Goal: Task Accomplishment & Management: Manage account settings

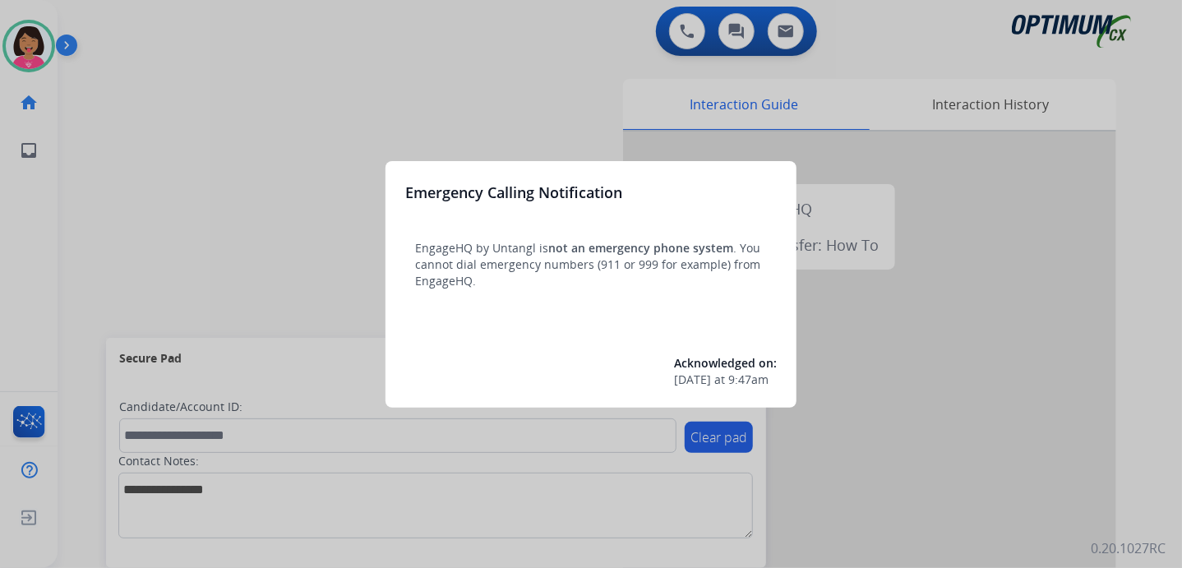
click at [355, 262] on div at bounding box center [591, 284] width 1182 height 568
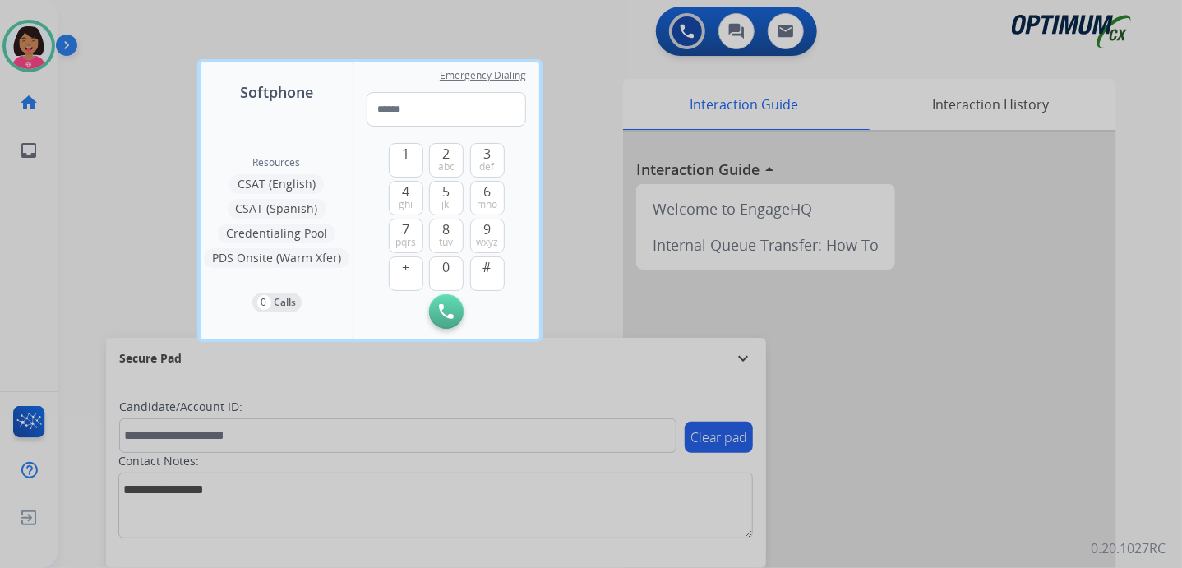
click at [263, 67] on div "Softphone" at bounding box center [277, 82] width 152 height 41
click at [247, 28] on div at bounding box center [591, 284] width 1182 height 568
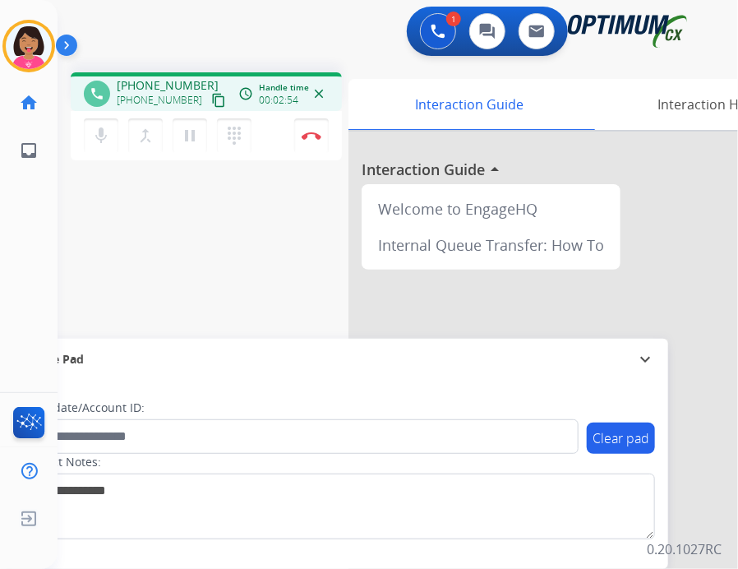
click at [47, 245] on div "Del Busy Edit Avatar Agent: [PERSON_NAME] Profile: OCX Training home Home Home …" at bounding box center [29, 284] width 58 height 569
click at [321, 136] on img at bounding box center [312, 135] width 20 height 8
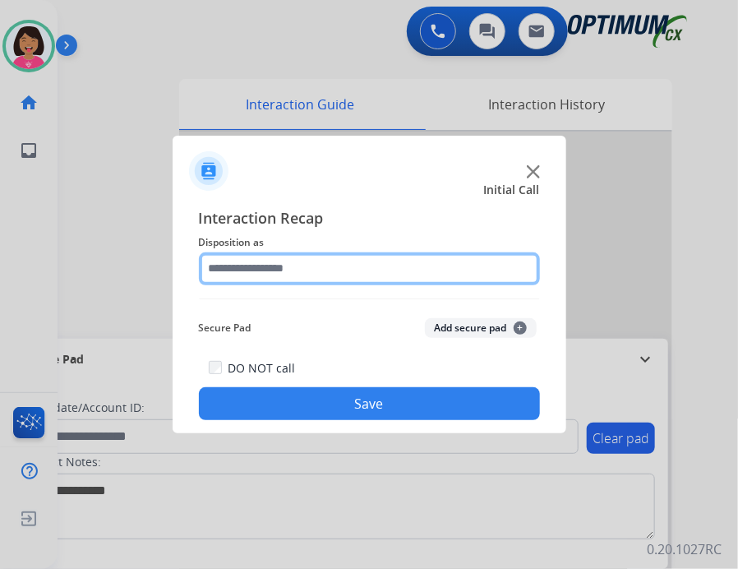
click at [394, 270] on input "text" at bounding box center [369, 268] width 341 height 33
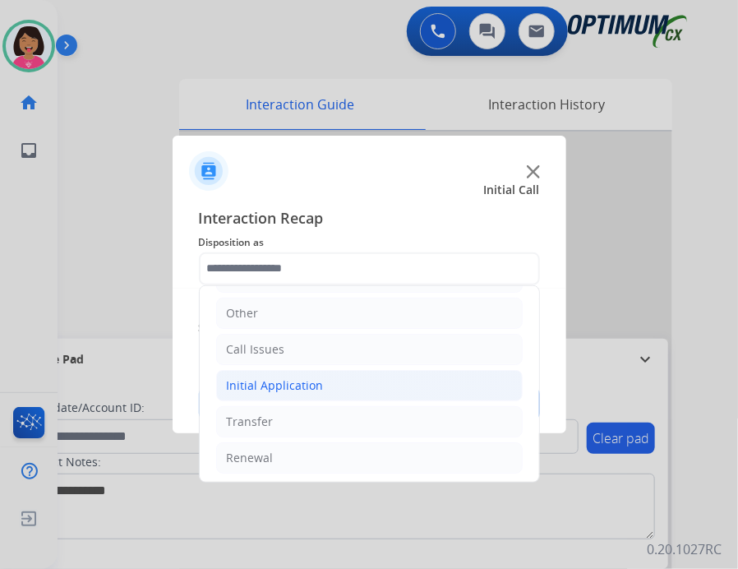
click at [330, 374] on li "Initial Application" at bounding box center [369, 385] width 307 height 31
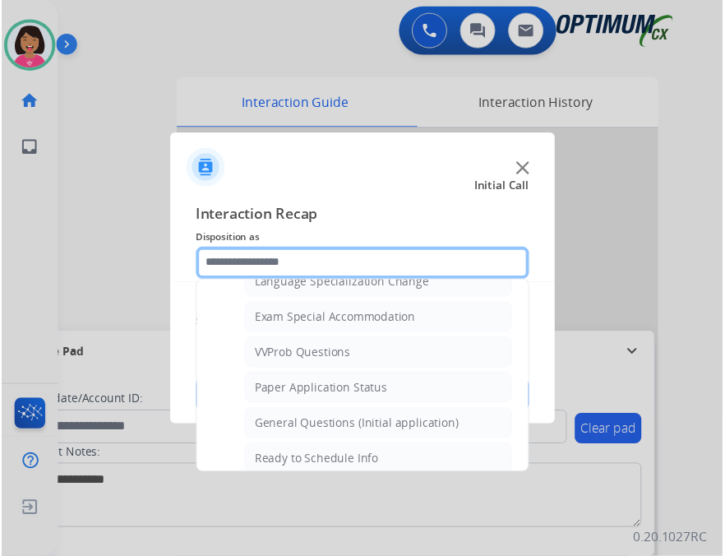
scroll to position [846, 0]
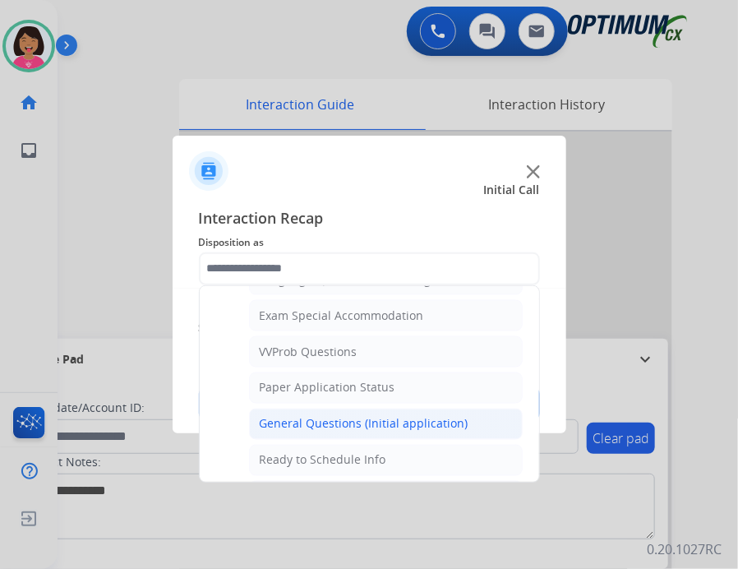
click at [332, 419] on div "General Questions (Initial application)" at bounding box center [364, 424] width 209 height 16
type input "**********"
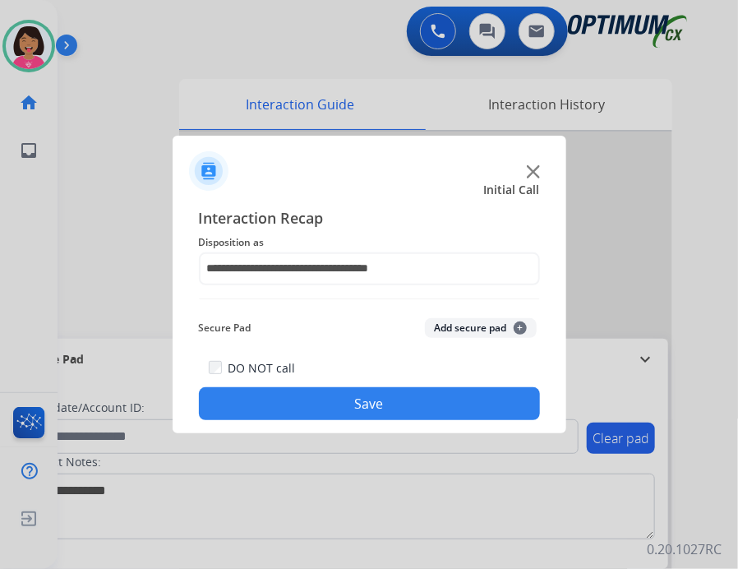
click at [358, 406] on button "Save" at bounding box center [369, 403] width 341 height 33
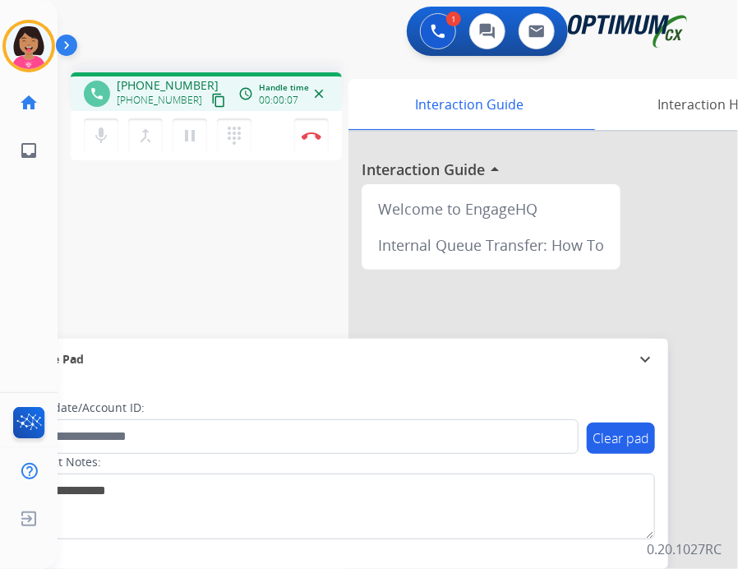
click at [129, 206] on div "phone [PHONE_NUMBER] [PHONE_NUMBER] content_copy access_time Call metrics Queue…" at bounding box center [378, 401] width 641 height 685
click at [95, 214] on div "phone [PHONE_NUMBER] [PHONE_NUMBER] content_copy access_time Call metrics Queue…" at bounding box center [378, 401] width 641 height 685
click at [429, 33] on button at bounding box center [438, 31] width 36 height 36
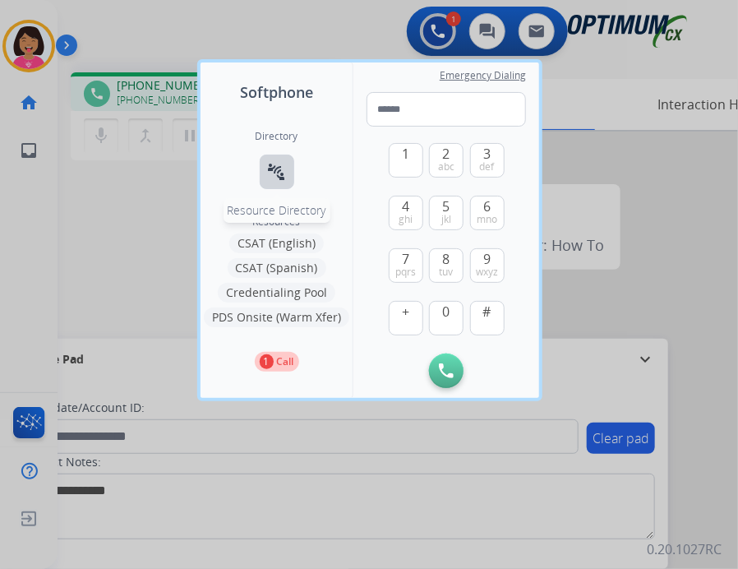
click at [276, 179] on mat-icon "connect_without_contact" at bounding box center [277, 172] width 20 height 20
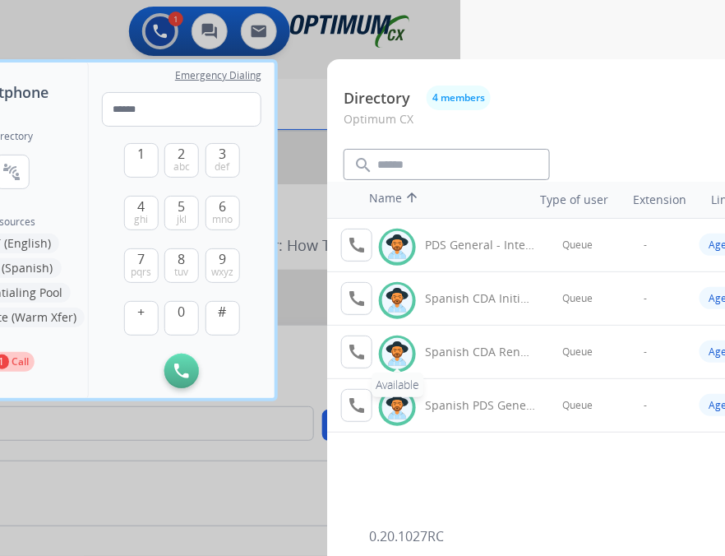
scroll to position [0, 263]
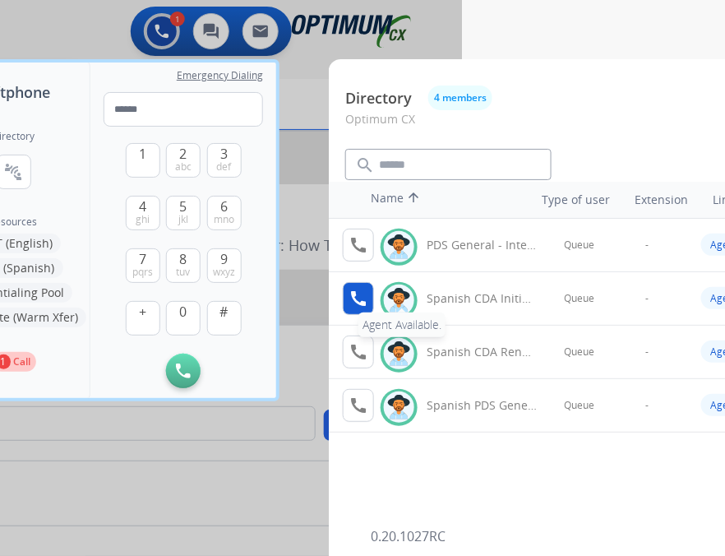
click at [363, 304] on mat-icon "call" at bounding box center [358, 298] width 20 height 20
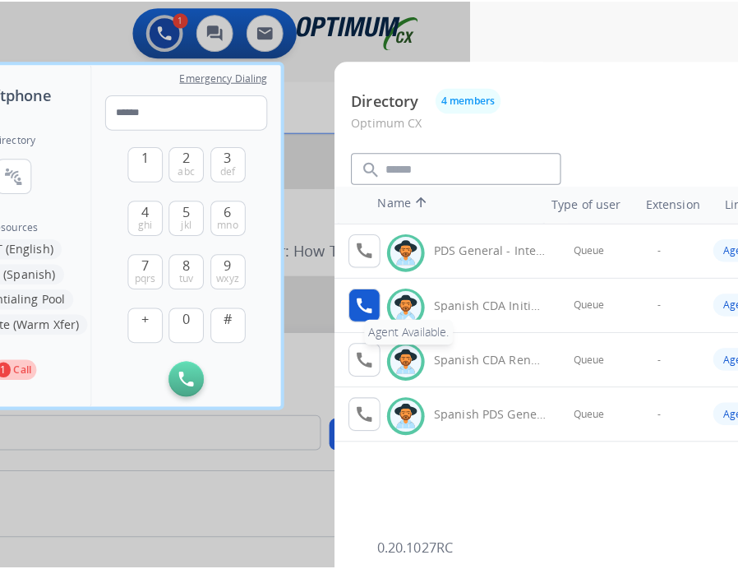
scroll to position [0, 0]
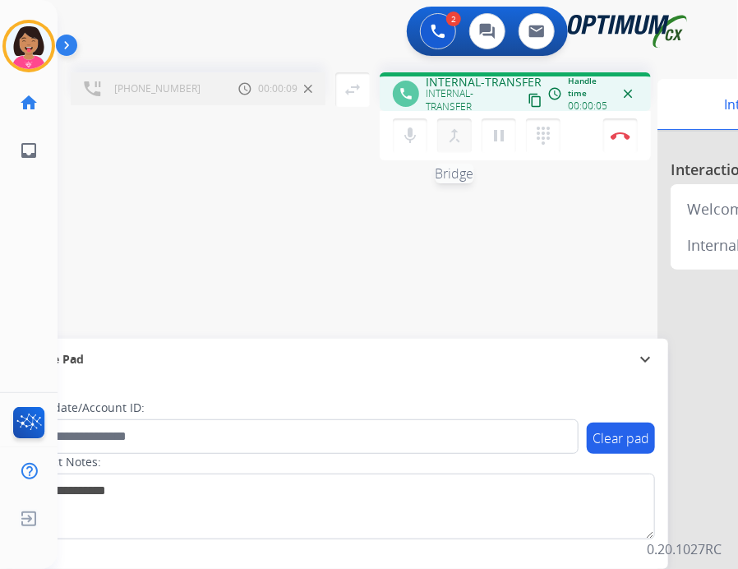
click at [447, 136] on mat-icon "merge_type" at bounding box center [455, 136] width 20 height 20
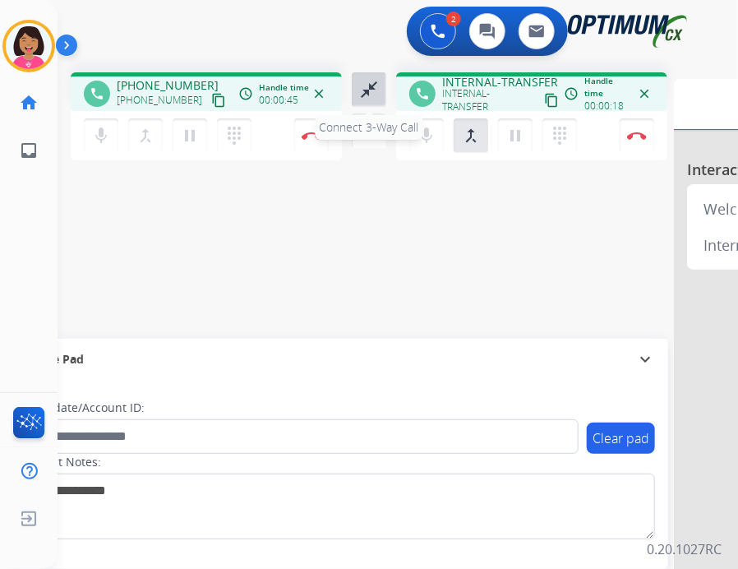
click at [367, 85] on mat-icon "close_fullscreen" at bounding box center [369, 90] width 20 height 20
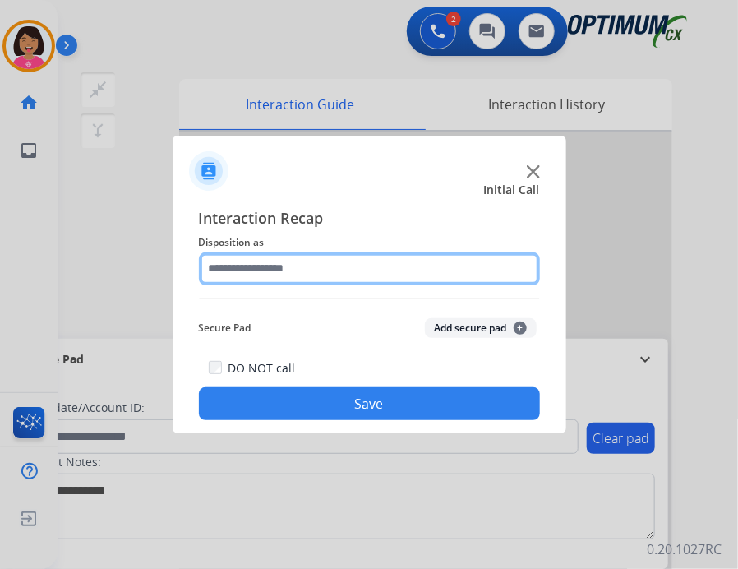
click at [384, 262] on input "text" at bounding box center [369, 268] width 341 height 33
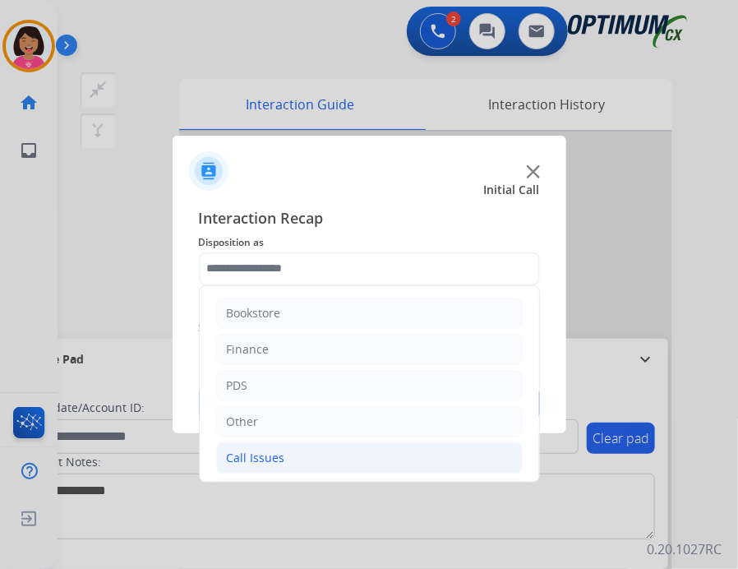
click at [302, 464] on li "Call Issues" at bounding box center [369, 457] width 307 height 31
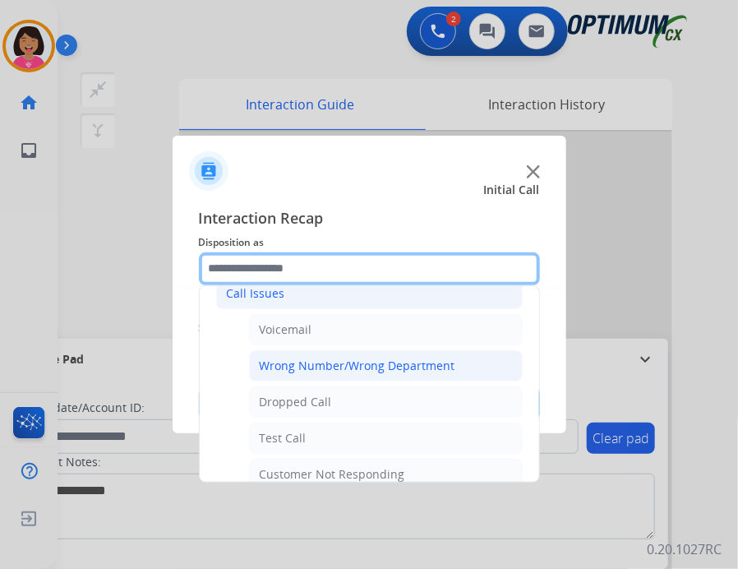
scroll to position [166, 0]
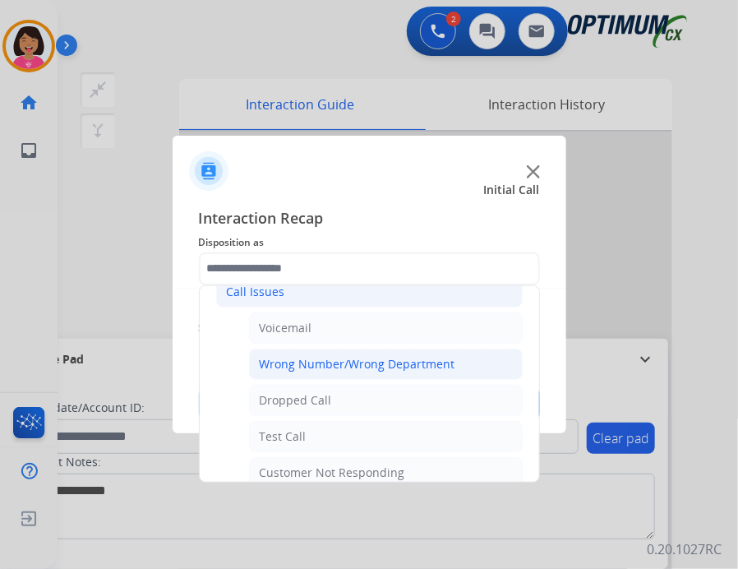
click at [343, 356] on div "Wrong Number/Wrong Department" at bounding box center [358, 364] width 196 height 16
type input "**********"
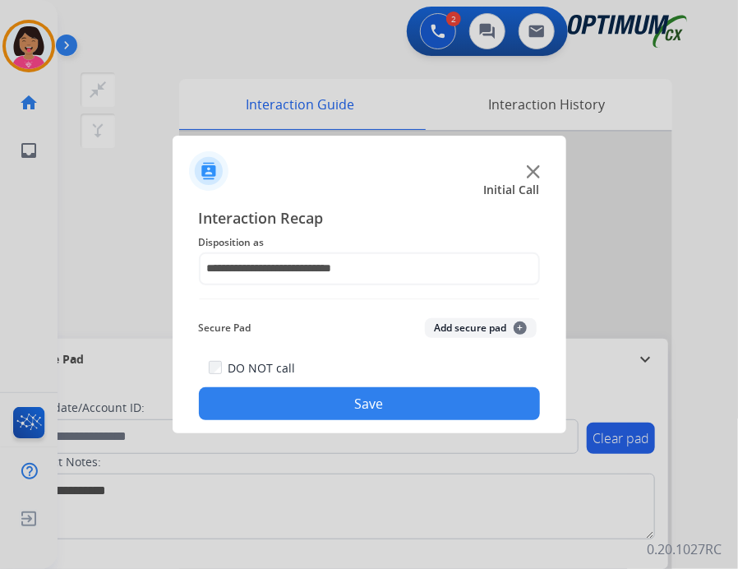
click at [342, 399] on button "Save" at bounding box center [369, 403] width 341 height 33
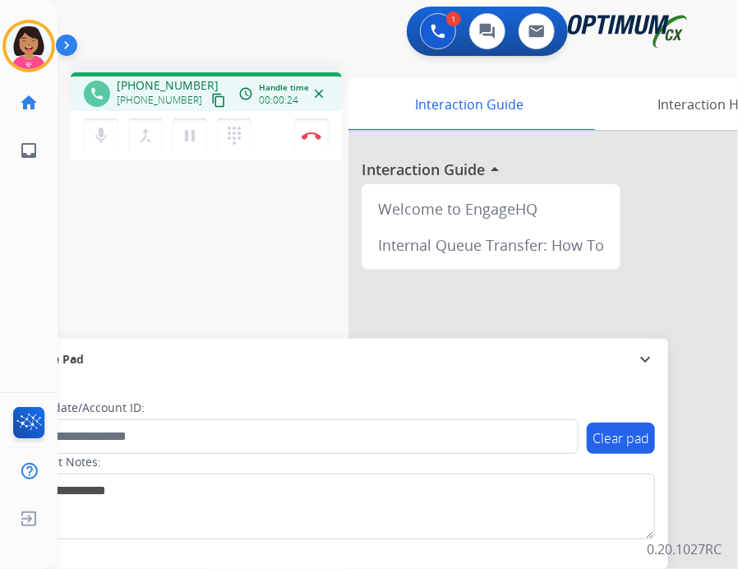
click at [7, 311] on div "Del Busy Edit Avatar Agent: [PERSON_NAME] Profile: OCX Training home Home Home …" at bounding box center [29, 284] width 58 height 569
click at [211, 96] on mat-icon "content_copy" at bounding box center [218, 100] width 15 height 15
click at [49, 224] on div "Del Busy Edit Avatar Agent: [PERSON_NAME] Profile: OCX Training home Home Home …" at bounding box center [29, 284] width 58 height 569
click at [317, 136] on img at bounding box center [312, 135] width 20 height 8
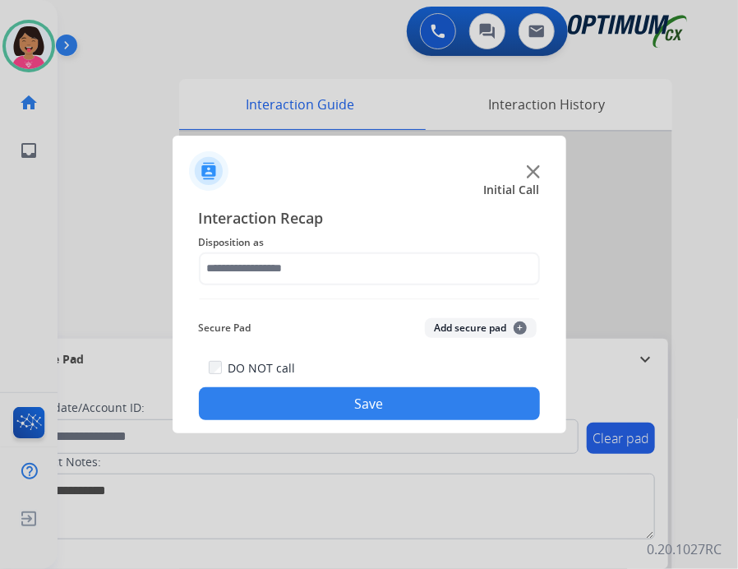
click at [384, 309] on div "Interaction Recap Disposition as Secure Pad Add secure pad + DO NOT call Save" at bounding box center [369, 313] width 341 height 215
click at [364, 285] on div "Interaction Recap Disposition as Secure Pad Add secure pad + DO NOT call Save" at bounding box center [369, 313] width 341 height 215
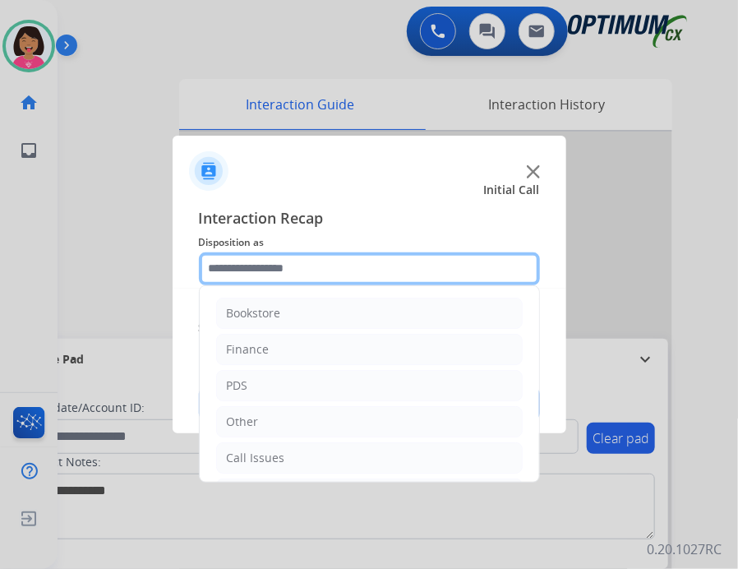
click at [361, 279] on input "text" at bounding box center [369, 268] width 341 height 33
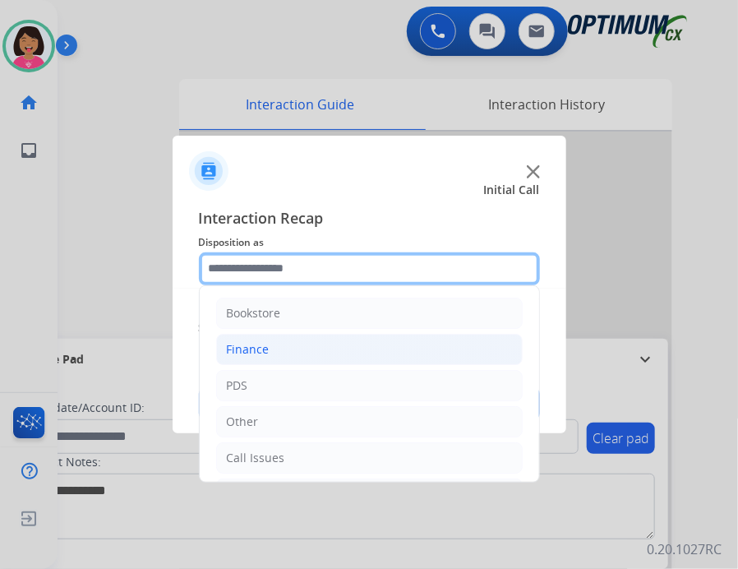
scroll to position [108, 0]
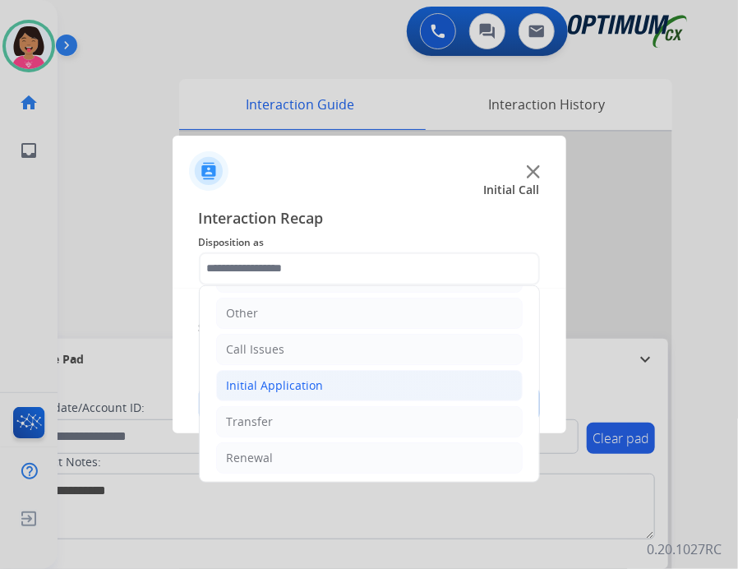
click at [337, 385] on li "Initial Application" at bounding box center [369, 385] width 307 height 31
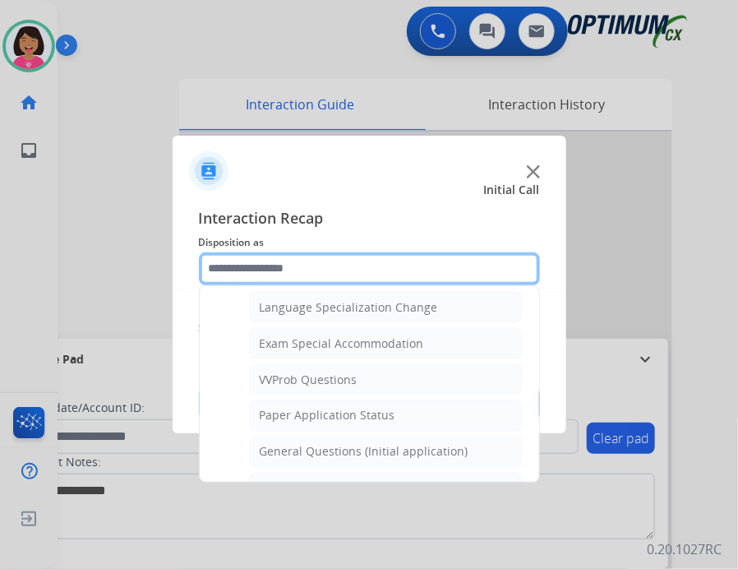
scroll to position [865, 0]
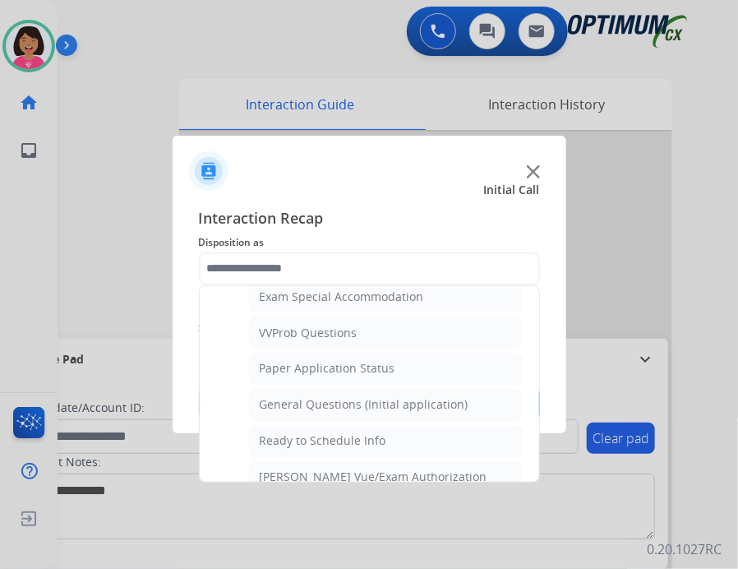
click at [337, 390] on li "General Questions (Initial application)" at bounding box center [386, 405] width 274 height 31
type input "**********"
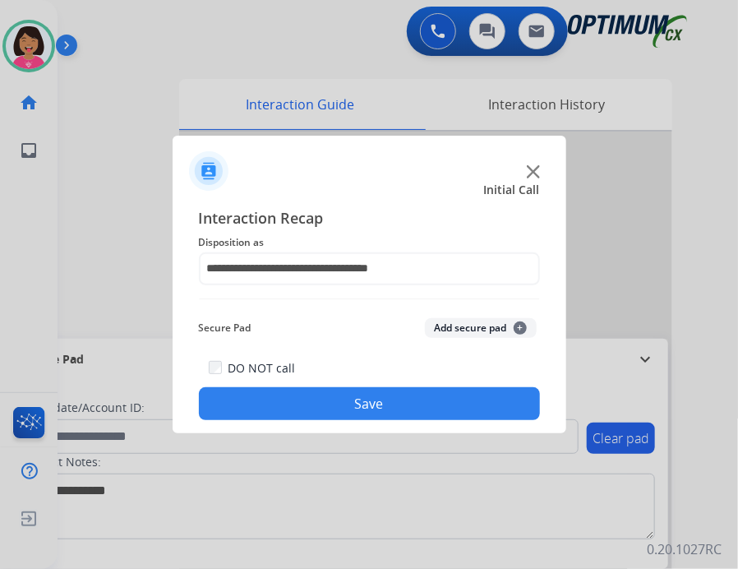
click at [339, 395] on button "Save" at bounding box center [369, 403] width 341 height 33
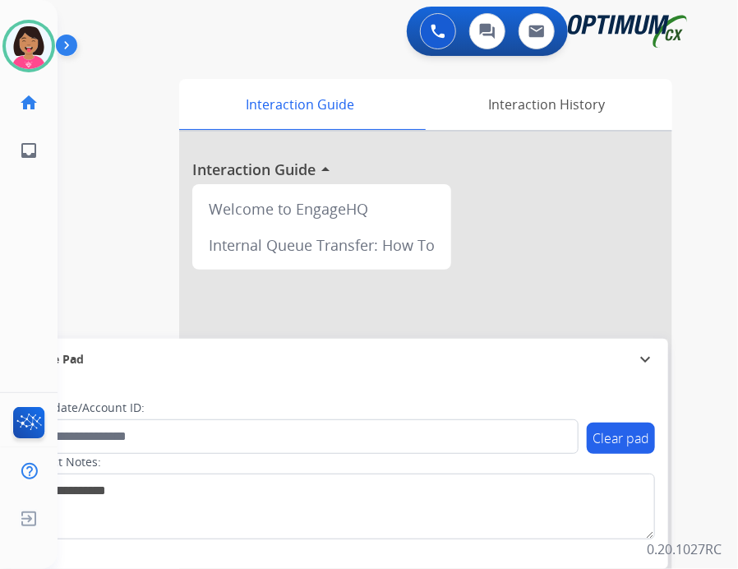
click at [55, 210] on div "Del Available Edit Avatar Agent: Del Routing Profile: OCX Training home Home Ho…" at bounding box center [29, 284] width 58 height 569
click at [26, 58] on img at bounding box center [29, 46] width 46 height 46
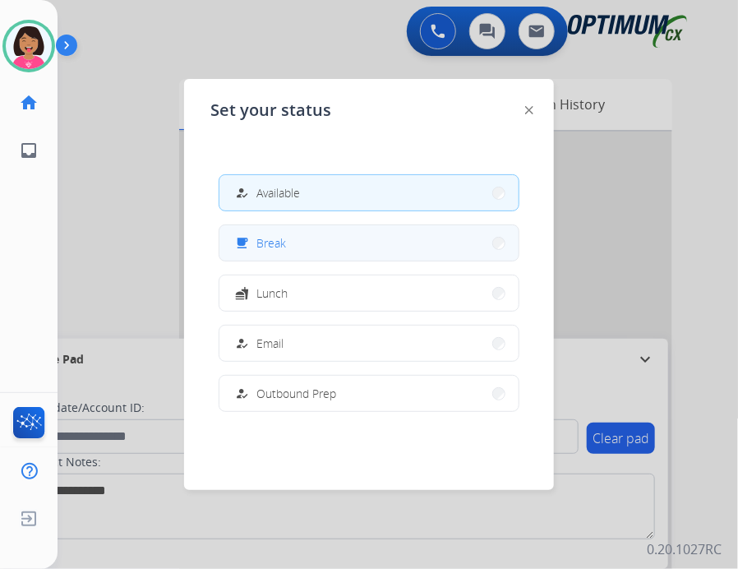
click at [325, 247] on button "free_breakfast Break" at bounding box center [368, 242] width 299 height 35
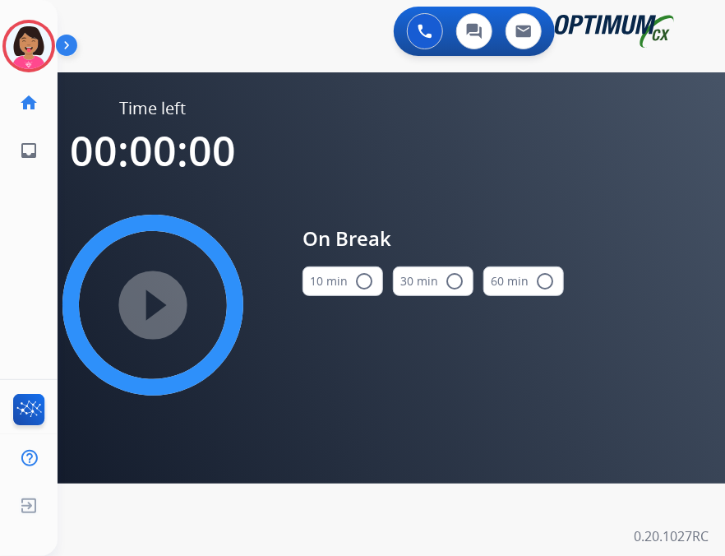
click at [332, 288] on button "10 min radio_button_unchecked" at bounding box center [342, 281] width 81 height 30
click at [163, 295] on mat-icon "play_circle_filled" at bounding box center [153, 305] width 20 height 20
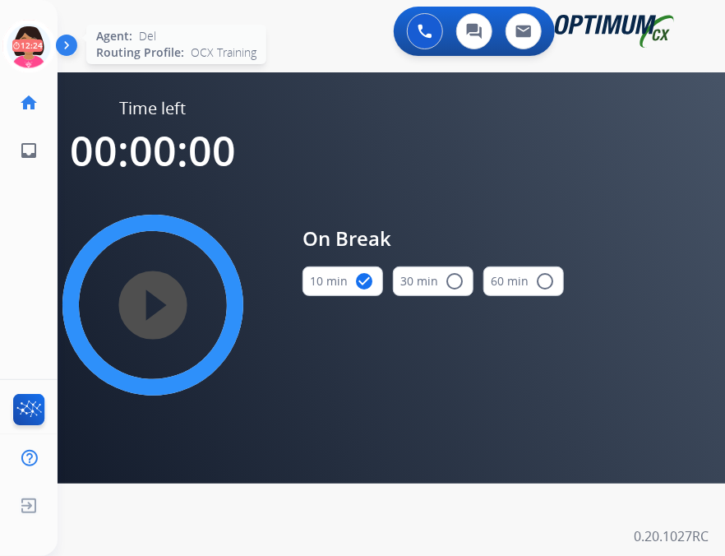
click at [23, 30] on icon at bounding box center [28, 46] width 53 height 53
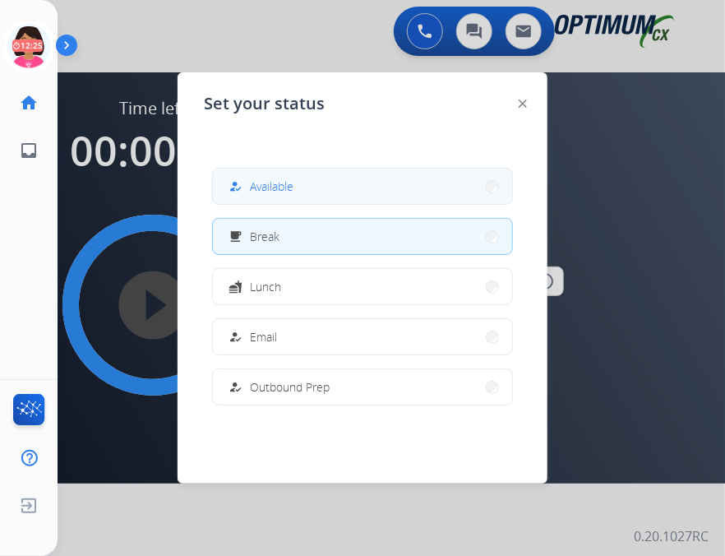
click at [302, 197] on button "how_to_reg Available" at bounding box center [362, 185] width 299 height 35
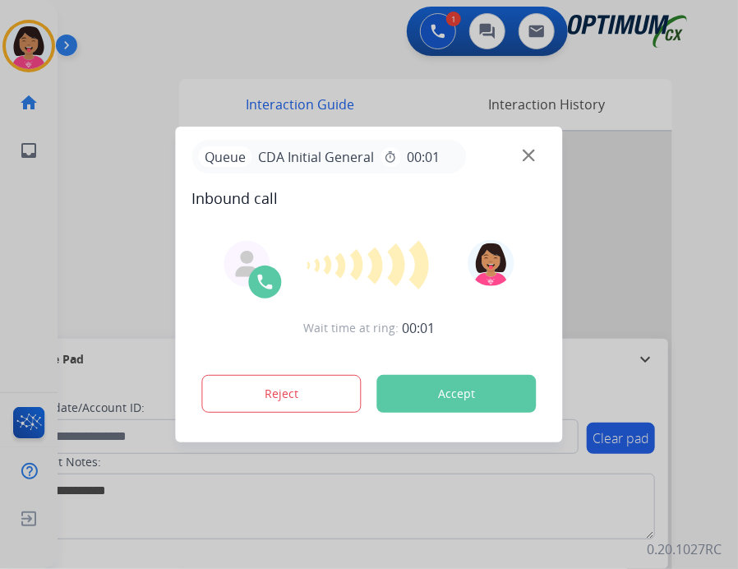
click at [27, 225] on div at bounding box center [369, 284] width 738 height 569
click at [528, 155] on img at bounding box center [529, 156] width 12 height 12
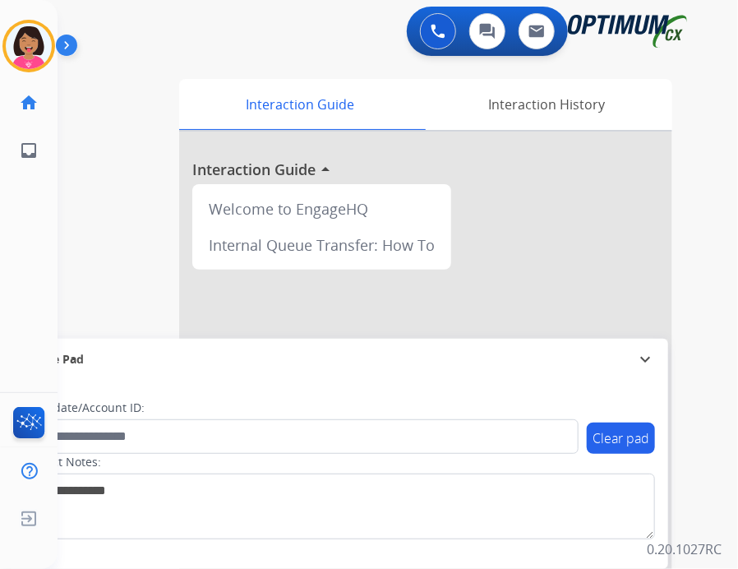
click at [4, 308] on div "Del Available Edit Avatar Agent: Del Routing Profile: OCX Training home Home Ho…" at bounding box center [29, 284] width 58 height 569
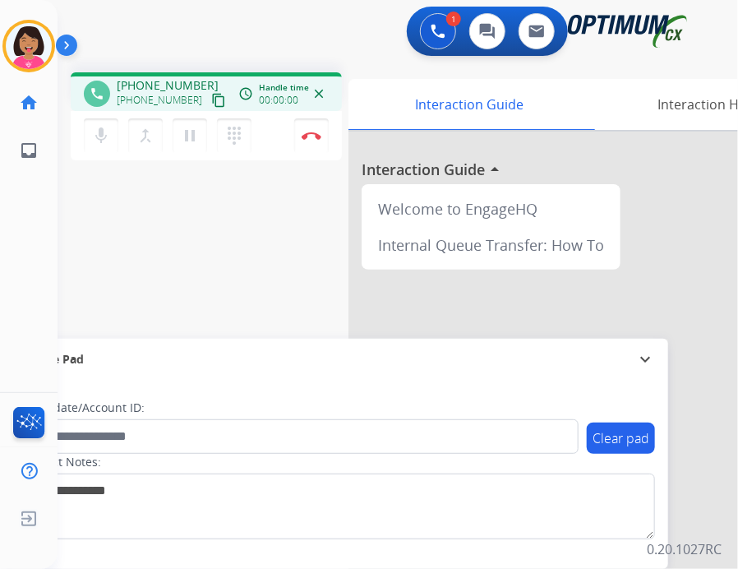
click at [211, 98] on mat-icon "content_copy" at bounding box center [218, 100] width 15 height 15
click at [26, 230] on div "Del Busy Edit Avatar Agent: [PERSON_NAME] Profile: OCX Training home Home Home …" at bounding box center [29, 284] width 58 height 569
click at [316, 133] on img at bounding box center [312, 135] width 20 height 8
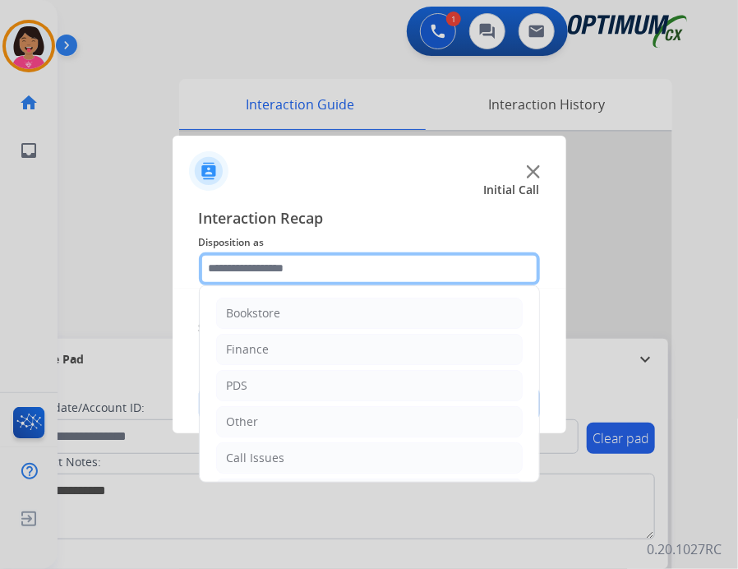
click at [271, 259] on input "text" at bounding box center [369, 268] width 341 height 33
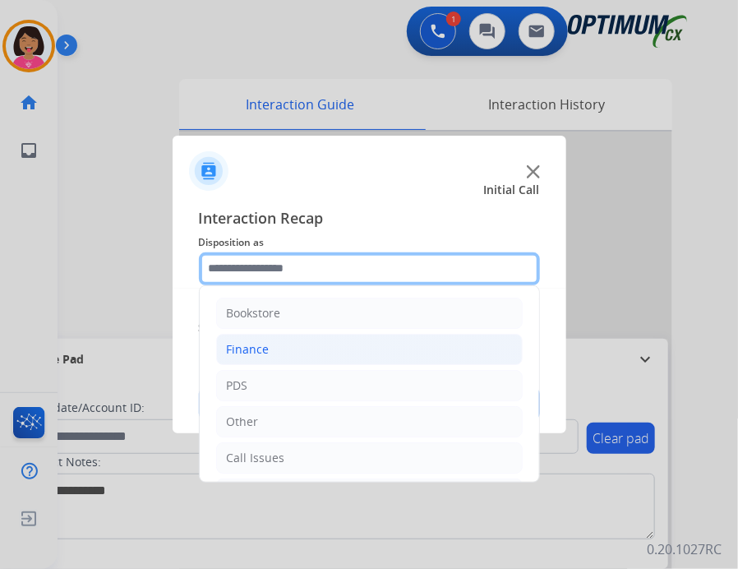
scroll to position [108, 0]
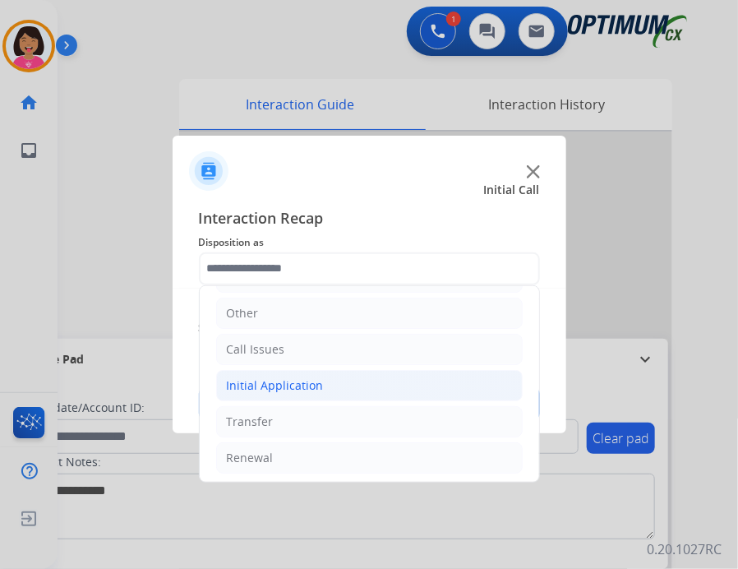
click at [316, 370] on li "Initial Application" at bounding box center [369, 385] width 307 height 31
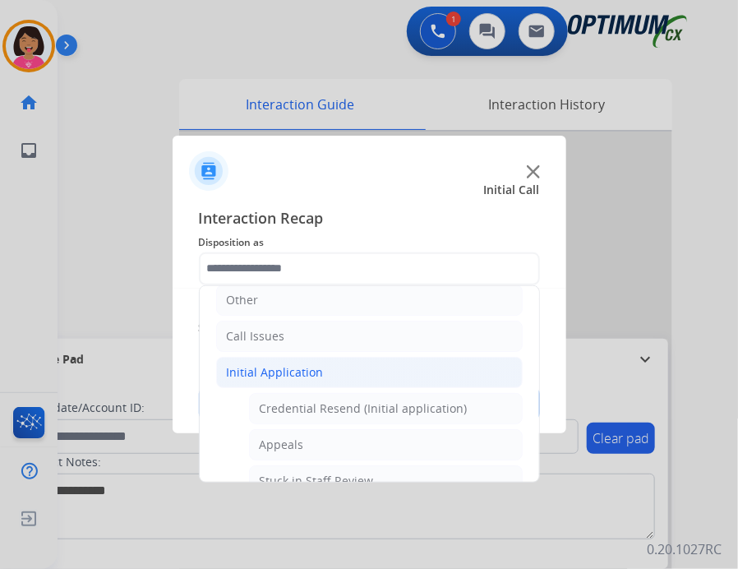
click at [316, 367] on div "Initial Application" at bounding box center [275, 372] width 97 height 16
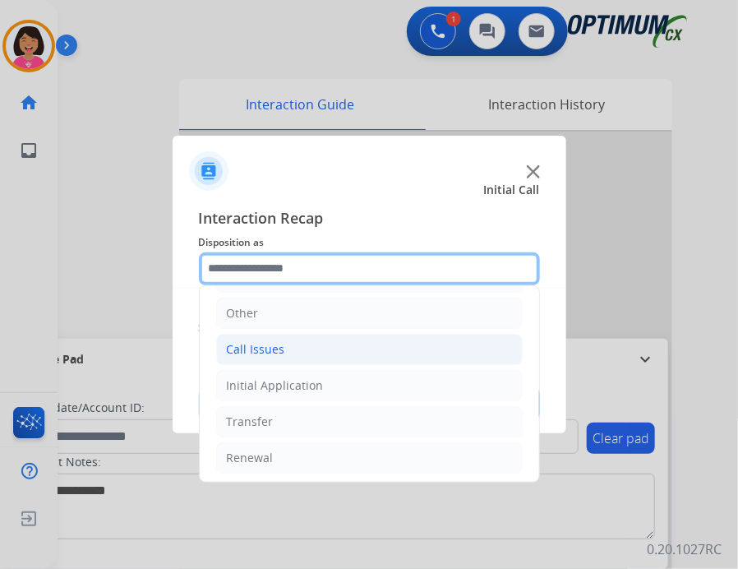
scroll to position [0, 0]
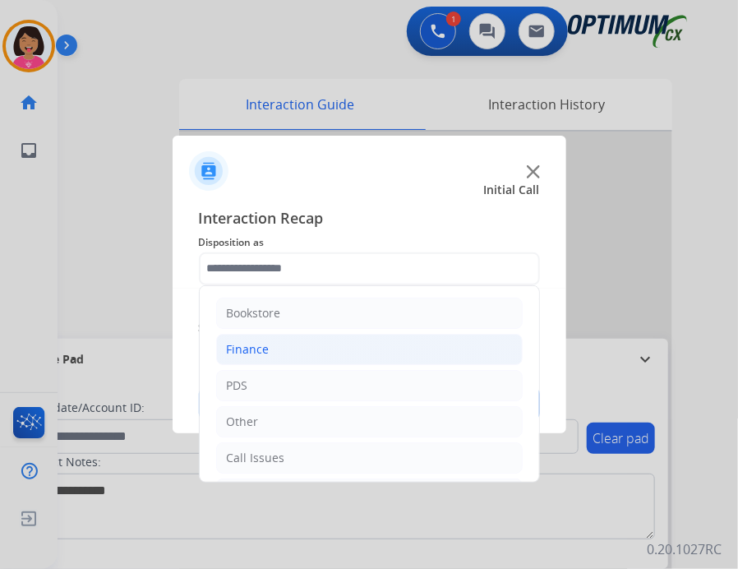
click at [311, 358] on li "Finance" at bounding box center [369, 349] width 307 height 31
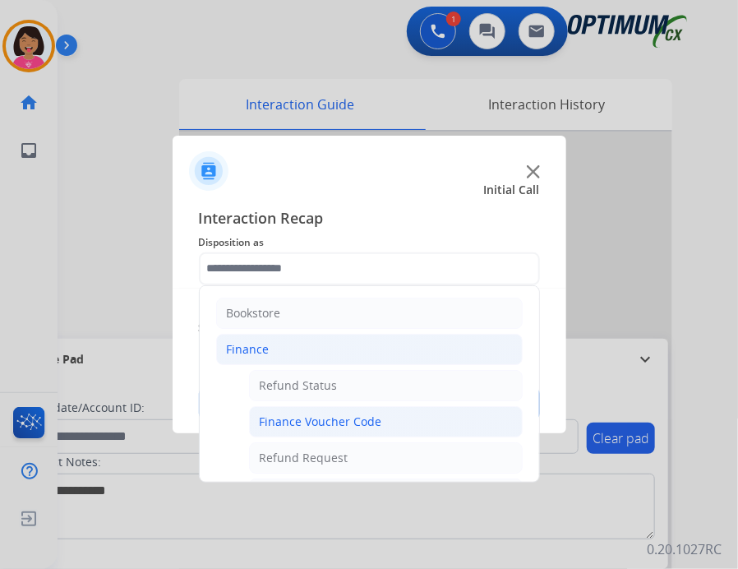
click at [329, 425] on div "Finance Voucher Code" at bounding box center [321, 421] width 122 height 16
type input "**********"
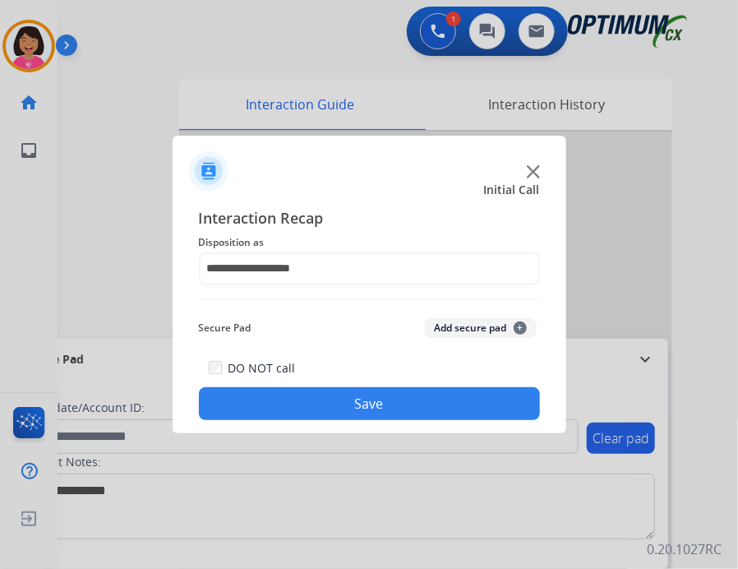
click at [322, 413] on button "Save" at bounding box center [369, 403] width 341 height 33
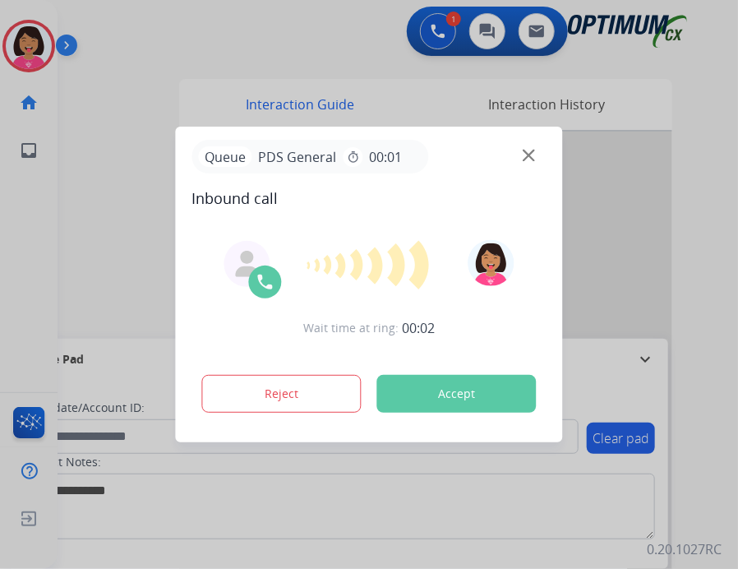
drag, startPoint x: 0, startPoint y: 250, endPoint x: 25, endPoint y: 255, distance: 26.0
click at [25, 255] on div at bounding box center [369, 284] width 738 height 569
click at [533, 152] on img at bounding box center [529, 156] width 12 height 12
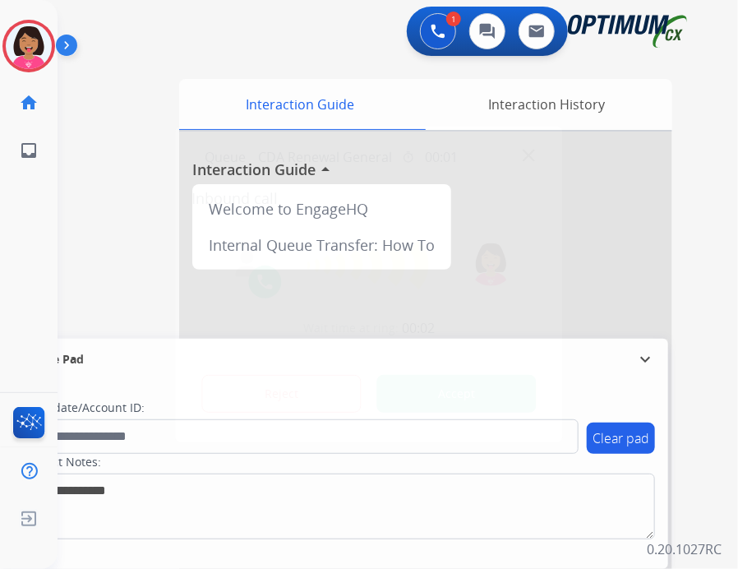
click at [74, 147] on div at bounding box center [369, 284] width 738 height 569
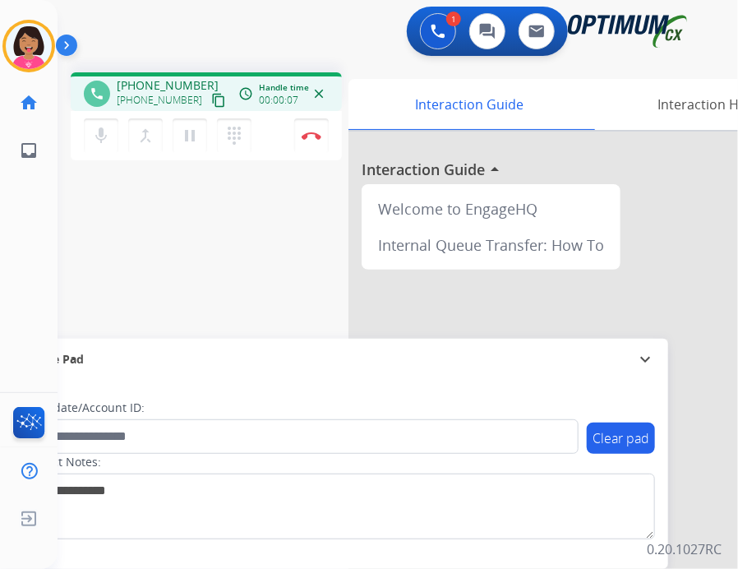
click at [211, 103] on mat-icon "content_copy" at bounding box center [218, 100] width 15 height 15
click at [21, 199] on div "Del Busy Edit Avatar Agent: [PERSON_NAME] Profile: OCX Training home Home Home …" at bounding box center [29, 284] width 58 height 569
click at [211, 103] on mat-icon "content_copy" at bounding box center [218, 100] width 15 height 15
click at [25, 204] on div "Del Busy Edit Avatar Agent: [PERSON_NAME] Profile: OCX Training home Home Home …" at bounding box center [29, 284] width 58 height 569
click at [109, 134] on mat-icon "mic" at bounding box center [101, 136] width 20 height 20
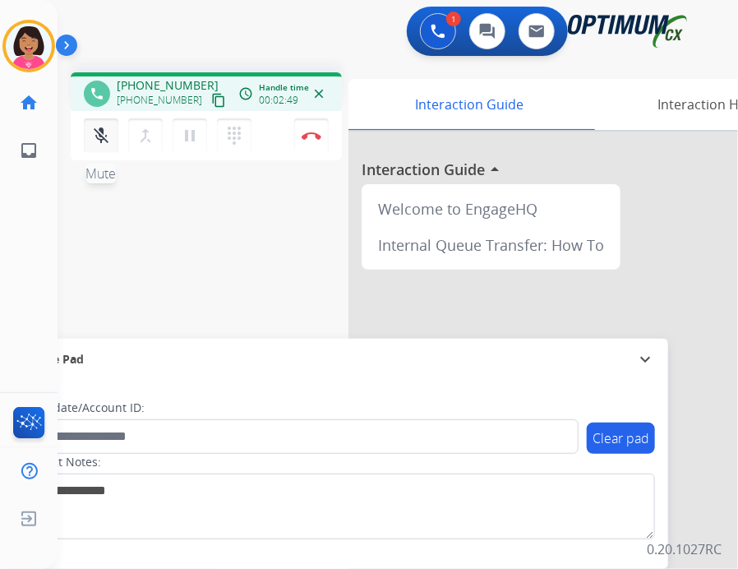
click at [108, 135] on mat-icon "mic_off" at bounding box center [101, 136] width 20 height 20
click at [36, 216] on div "Del Busy Edit Avatar Agent: [PERSON_NAME] Profile: OCX Training home Home Home …" at bounding box center [29, 284] width 58 height 569
click at [0, 191] on div "Del Busy Edit Avatar Agent: [PERSON_NAME] Profile: OCX Training home Home Home …" at bounding box center [29, 284] width 58 height 569
click at [96, 124] on button "mic Mute" at bounding box center [101, 135] width 35 height 35
click at [115, 145] on button "mic_off Mute" at bounding box center [101, 135] width 35 height 35
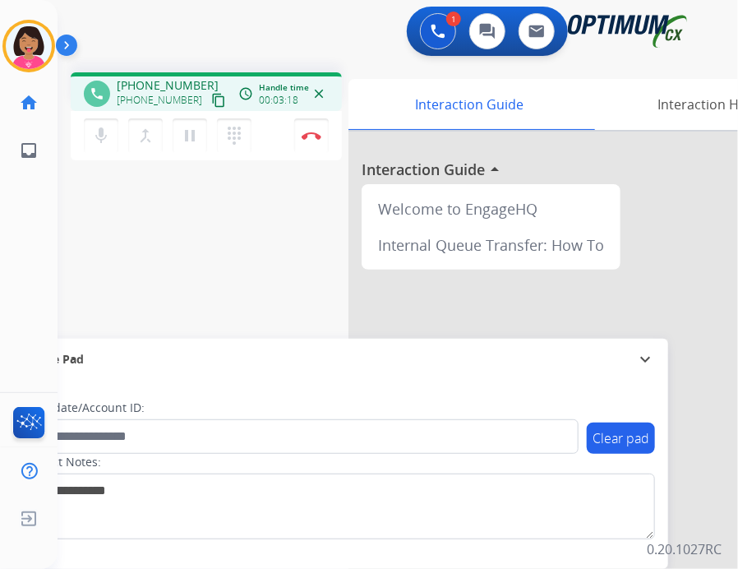
click at [44, 223] on div "Del Busy Edit Avatar Agent: [PERSON_NAME] Profile: OCX Training home Home Home …" at bounding box center [29, 284] width 58 height 569
click at [105, 121] on button "mic Mute" at bounding box center [101, 135] width 35 height 35
click at [95, 141] on mat-icon "mic_off" at bounding box center [101, 136] width 20 height 20
click at [102, 124] on button "mic Mute" at bounding box center [101, 135] width 35 height 35
click at [16, 240] on div "Del Busy Edit Avatar Agent: [PERSON_NAME] Profile: OCX Training home Home Home …" at bounding box center [29, 284] width 58 height 569
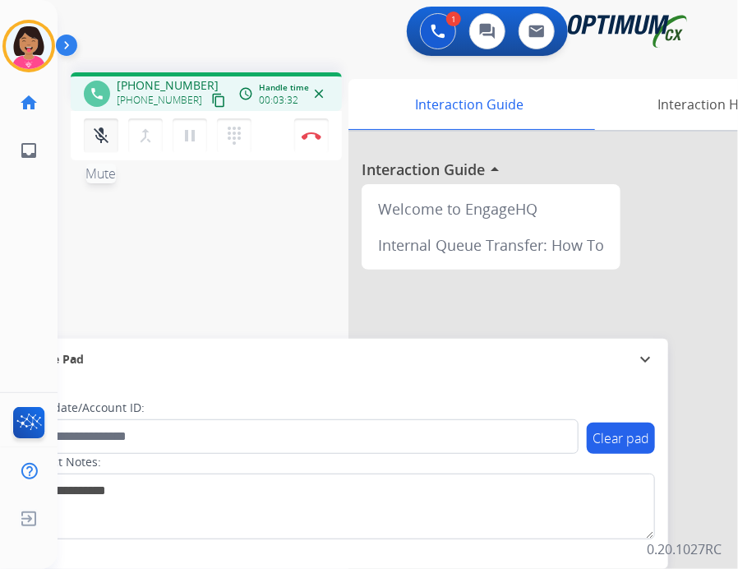
click at [94, 129] on mat-icon "mic_off" at bounding box center [101, 136] width 20 height 20
click at [105, 143] on mat-icon "mic" at bounding box center [101, 136] width 20 height 20
click at [103, 138] on mat-icon "mic_off" at bounding box center [101, 136] width 20 height 20
click at [52, 220] on div "Del Busy Edit Avatar Agent: [PERSON_NAME] Profile: OCX Training home Home Home …" at bounding box center [29, 284] width 58 height 569
click at [95, 133] on mat-icon "mic" at bounding box center [101, 136] width 20 height 20
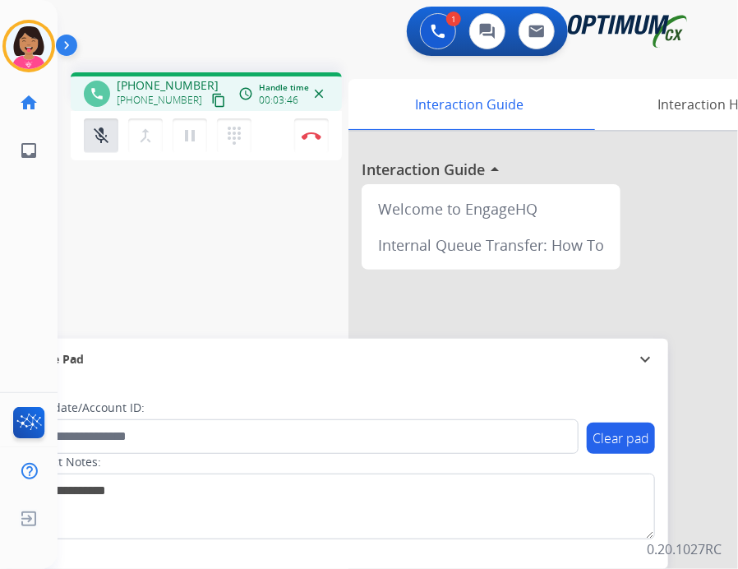
click at [20, 213] on div "Del Busy Edit Avatar Agent: [PERSON_NAME] Profile: OCX Training home Home Home …" at bounding box center [29, 284] width 58 height 569
click at [94, 127] on mat-icon "mic_off" at bounding box center [101, 136] width 20 height 20
click at [15, 212] on div "Del Busy Edit Avatar Agent: [PERSON_NAME] Profile: OCX Training home Home Home …" at bounding box center [29, 284] width 58 height 569
click at [99, 134] on mat-icon "mic" at bounding box center [101, 136] width 20 height 20
click at [99, 134] on mat-icon "mic_off" at bounding box center [101, 136] width 20 height 20
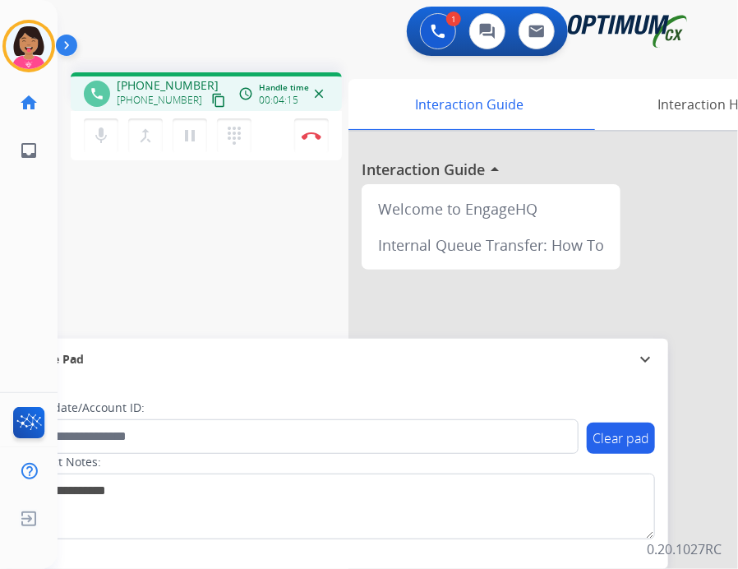
click at [24, 196] on div "Del Busy Edit Avatar Agent: [PERSON_NAME] Profile: OCX Training home Home Home …" at bounding box center [29, 284] width 58 height 569
click at [12, 209] on div "Del Busy Edit Avatar Agent: [PERSON_NAME] Profile: OCX Training home Home Home …" at bounding box center [29, 284] width 58 height 569
click at [109, 136] on mat-icon "mic" at bounding box center [101, 136] width 20 height 20
click at [95, 136] on mat-icon "mic_off" at bounding box center [101, 136] width 20 height 20
click at [30, 224] on div "Del Busy Edit Avatar Agent: [PERSON_NAME] Profile: OCX Training home Home Home …" at bounding box center [29, 284] width 58 height 569
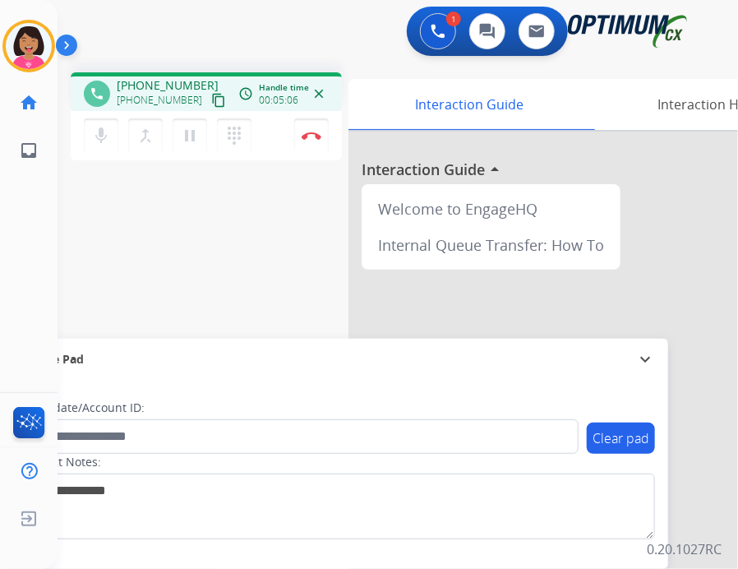
click at [23, 197] on div "Del Busy Edit Avatar Agent: [PERSON_NAME] Profile: OCX Training home Home Home …" at bounding box center [29, 284] width 58 height 569
click at [99, 134] on mat-icon "mic" at bounding box center [101, 136] width 20 height 20
click at [98, 147] on button "mic_off Mute" at bounding box center [101, 135] width 35 height 35
click at [53, 207] on div "Del Busy Edit Avatar Agent: [PERSON_NAME] Profile: OCX Training home Home Home …" at bounding box center [29, 284] width 58 height 569
click at [99, 149] on button "mic Mute" at bounding box center [101, 135] width 35 height 35
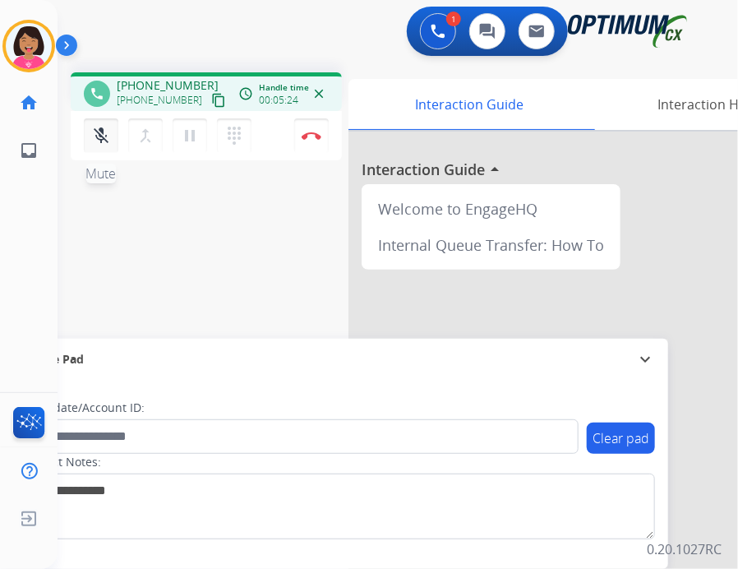
click at [104, 141] on mat-icon "mic_off" at bounding box center [101, 136] width 20 height 20
click at [60, 225] on div "phone [PHONE_NUMBER] [PHONE_NUMBER] content_copy access_time Call metrics Queue…" at bounding box center [378, 401] width 641 height 685
click at [90, 135] on button "mic Mute" at bounding box center [101, 135] width 35 height 35
click at [92, 137] on mat-icon "mic_off" at bounding box center [101, 136] width 20 height 20
click at [10, 230] on div "Del Busy Edit Avatar Agent: [PERSON_NAME] Profile: OCX Training home Home Home …" at bounding box center [29, 284] width 58 height 569
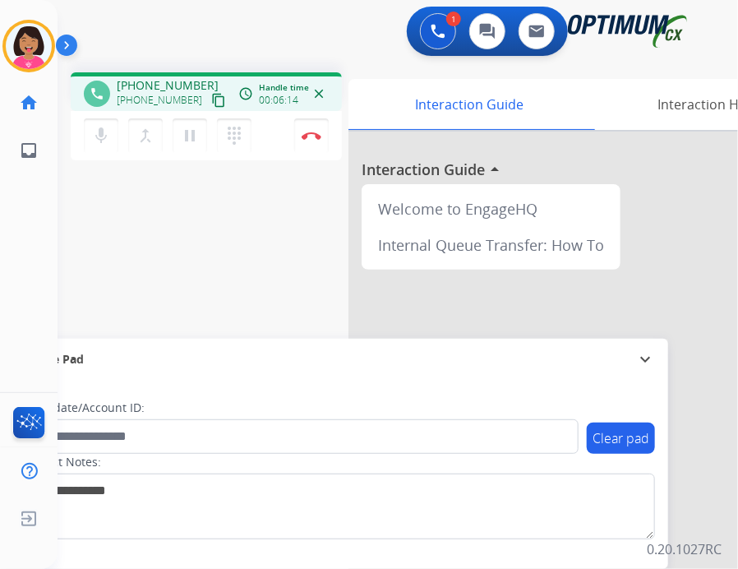
click at [7, 239] on div "Del Busy Edit Avatar Agent: [PERSON_NAME] Profile: OCX Training home Home Home …" at bounding box center [29, 284] width 58 height 569
click at [307, 136] on img at bounding box center [312, 135] width 20 height 8
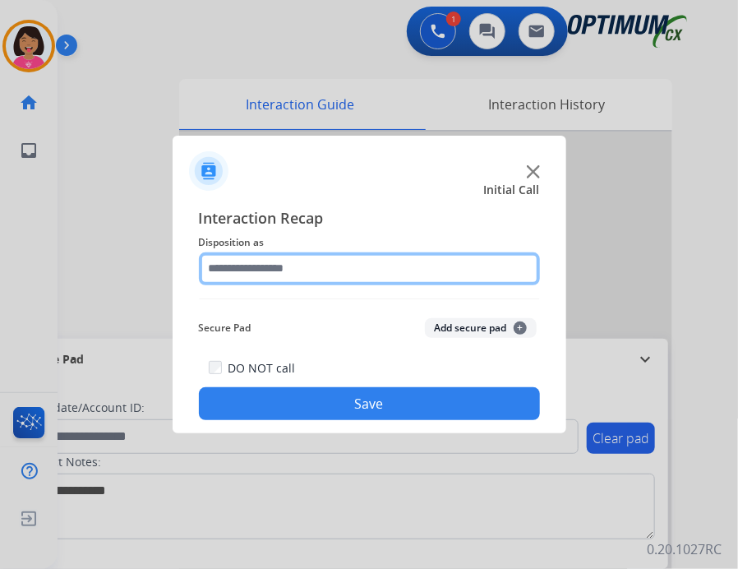
click at [295, 281] on input "text" at bounding box center [369, 268] width 341 height 33
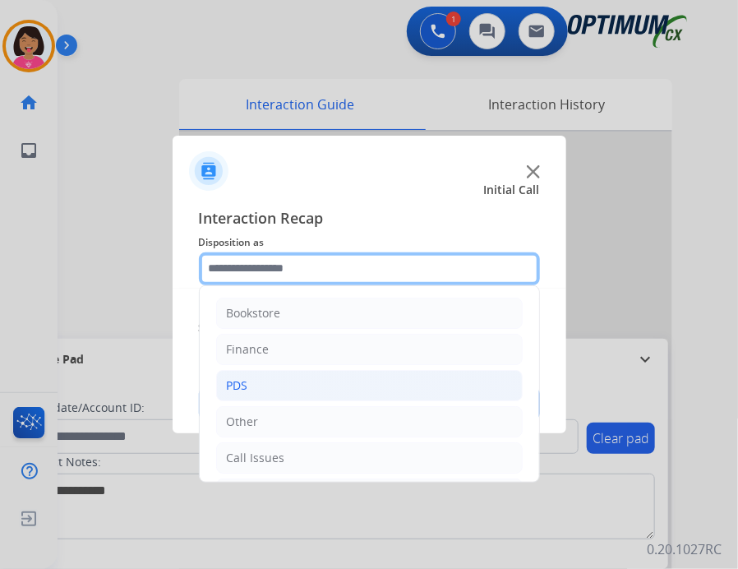
scroll to position [108, 0]
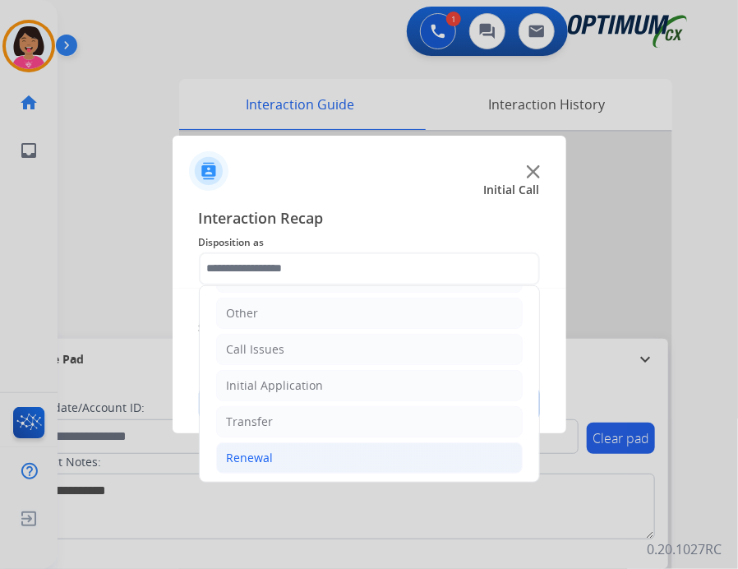
click at [333, 462] on li "Renewal" at bounding box center [369, 457] width 307 height 31
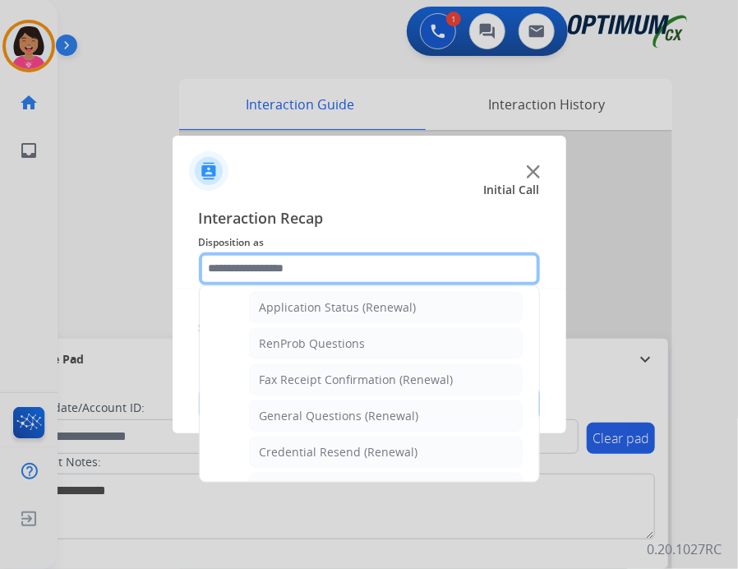
scroll to position [385, 0]
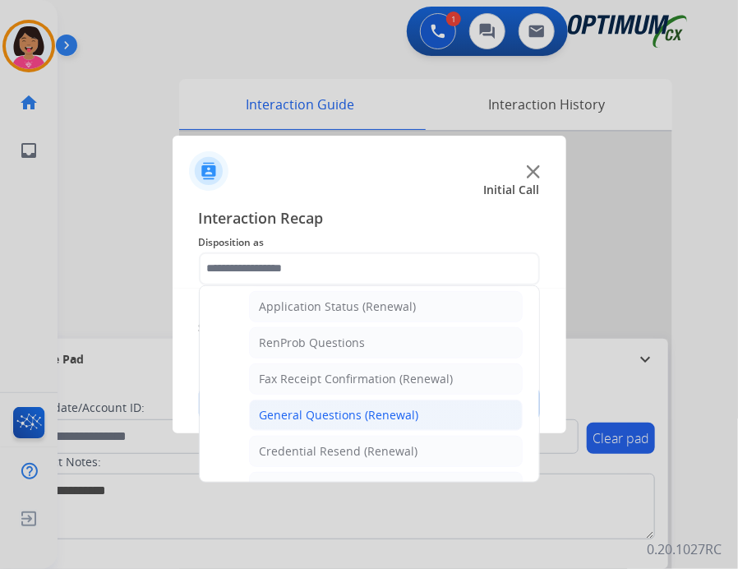
click at [341, 415] on div "General Questions (Renewal)" at bounding box center [339, 415] width 159 height 16
type input "**********"
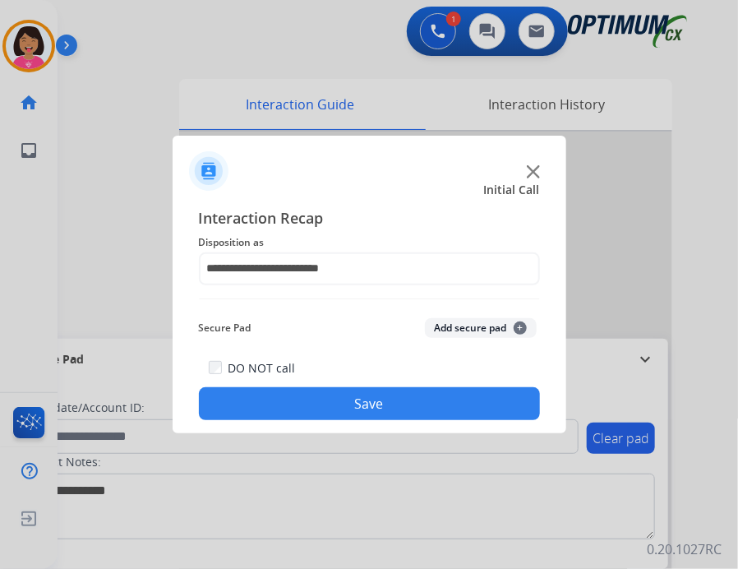
click at [340, 428] on div "**********" at bounding box center [370, 313] width 394 height 241
click at [333, 408] on button "Save" at bounding box center [369, 403] width 341 height 33
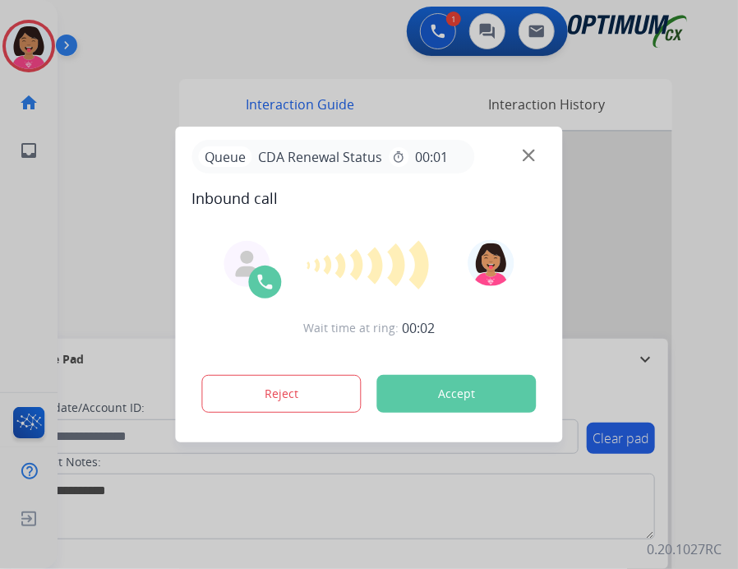
click at [16, 362] on div at bounding box center [369, 284] width 738 height 569
click at [529, 160] on img at bounding box center [529, 156] width 12 height 12
click at [19, 205] on div at bounding box center [369, 284] width 738 height 569
click at [533, 159] on img at bounding box center [529, 156] width 12 height 12
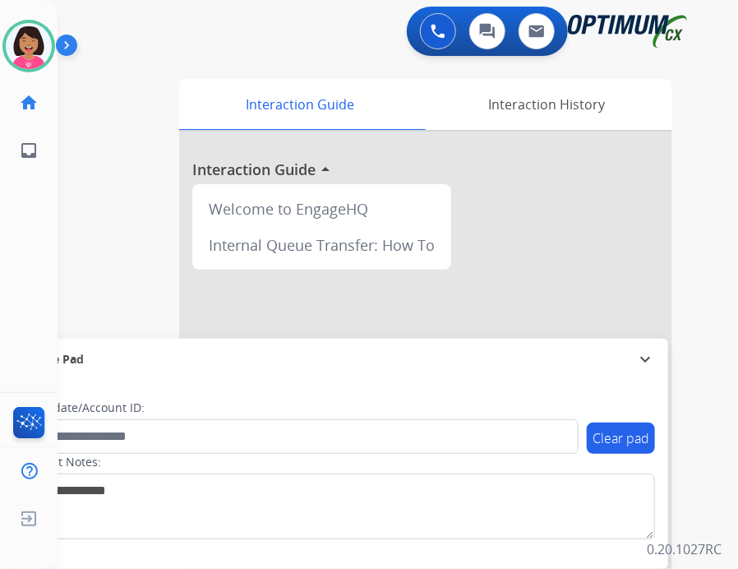
click at [109, 173] on div "swap_horiz Break voice bridge close_fullscreen Connect 3-Way Call merge_type Se…" at bounding box center [378, 401] width 641 height 685
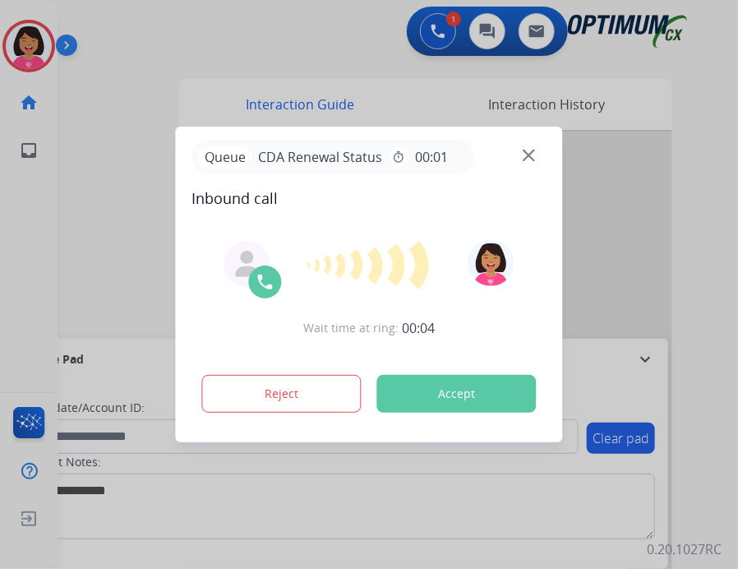
drag, startPoint x: 23, startPoint y: 233, endPoint x: 36, endPoint y: 232, distance: 13.2
click at [23, 233] on div at bounding box center [369, 284] width 738 height 569
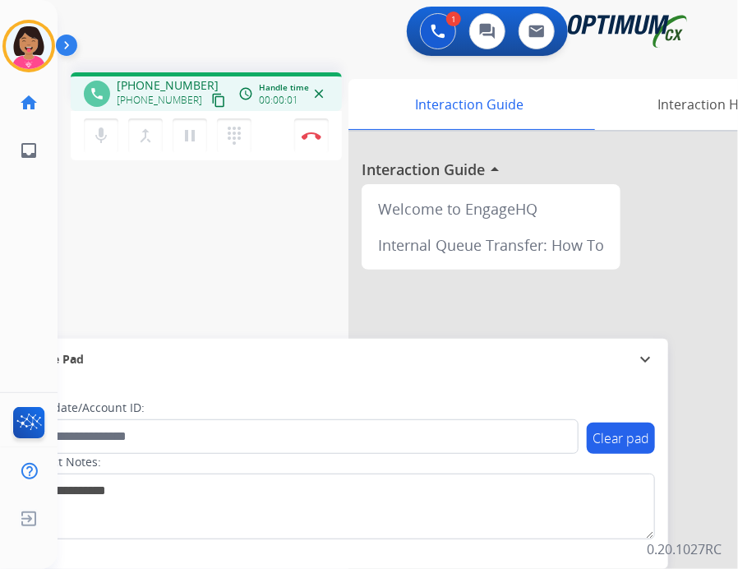
click at [209, 108] on button "content_copy" at bounding box center [219, 100] width 20 height 20
click at [35, 215] on div "Del Busy Edit Avatar Agent: [PERSON_NAME] Profile: OCX Training home Home Home …" at bounding box center [29, 284] width 58 height 569
click at [55, 211] on div "Del Busy Edit Avatar Agent: [PERSON_NAME] Profile: OCX Training home Home Home …" at bounding box center [29, 284] width 58 height 569
click at [312, 147] on button "Disconnect" at bounding box center [311, 135] width 35 height 35
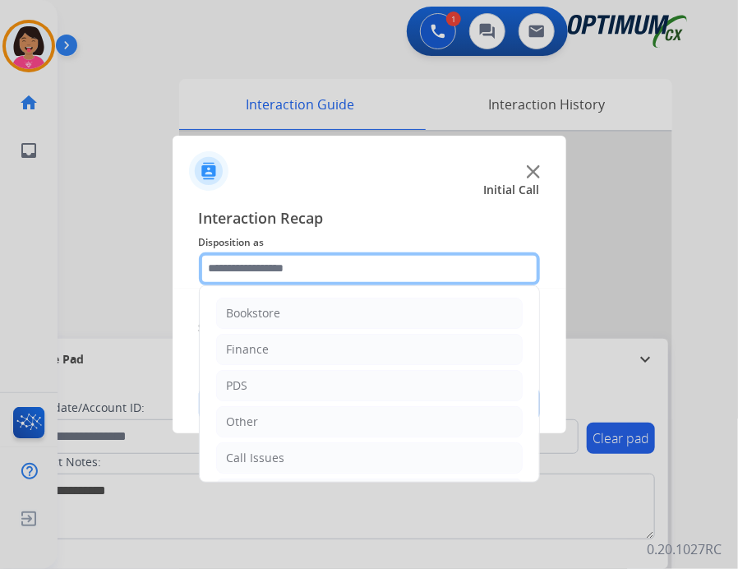
click at [394, 271] on input "text" at bounding box center [369, 268] width 341 height 33
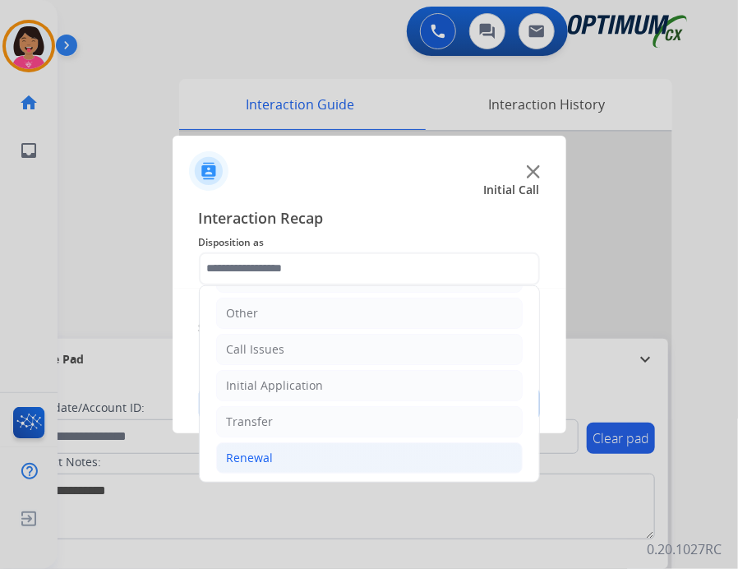
click at [309, 442] on li "Renewal" at bounding box center [369, 457] width 307 height 31
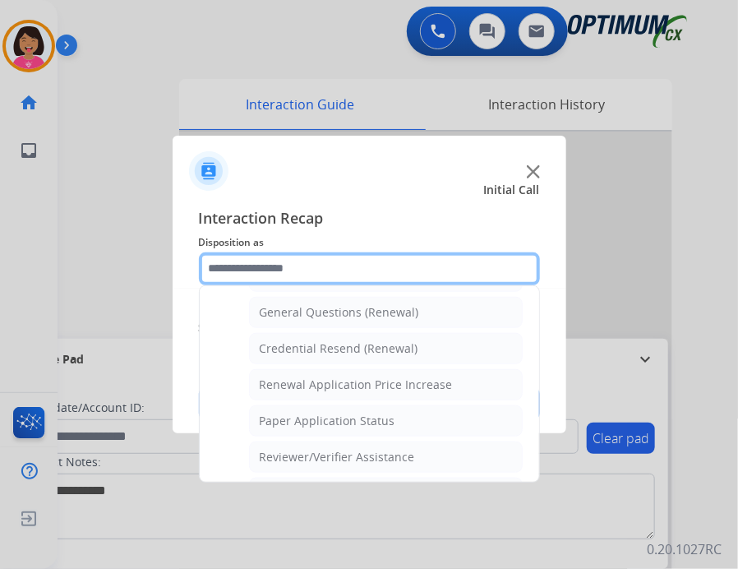
scroll to position [481, 0]
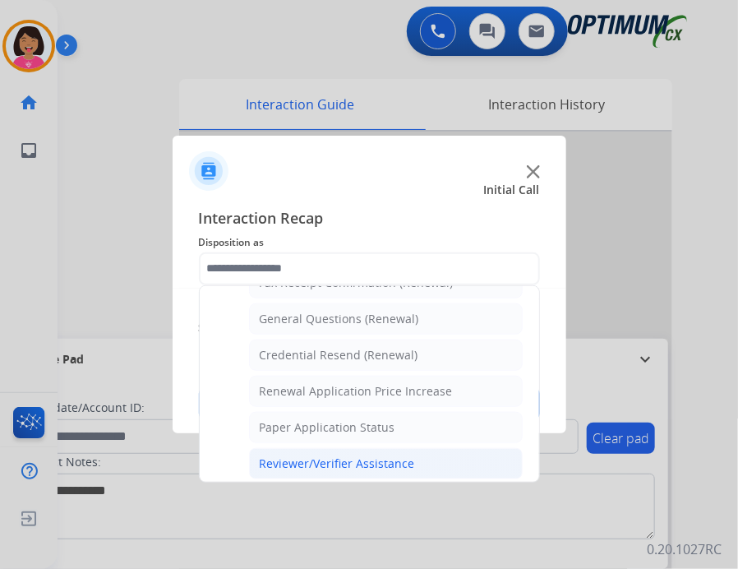
click at [316, 463] on div "Reviewer/Verifier Assistance" at bounding box center [337, 463] width 155 height 16
type input "**********"
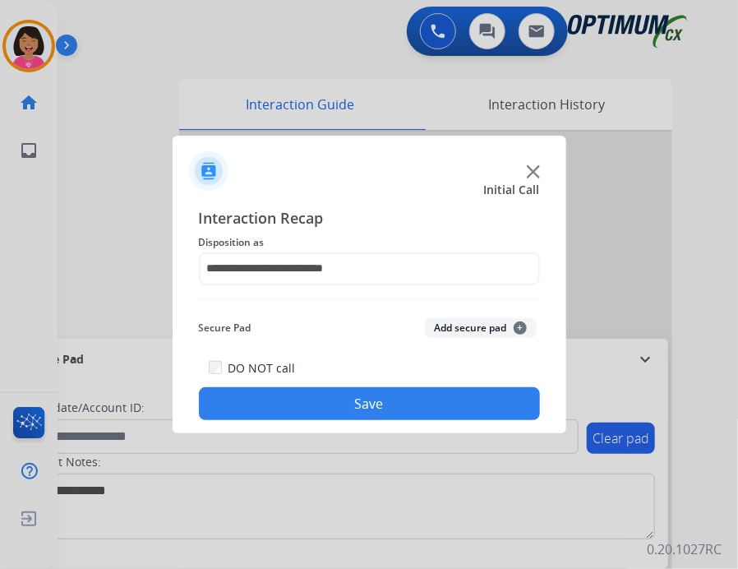
click at [329, 392] on button "Save" at bounding box center [369, 403] width 341 height 33
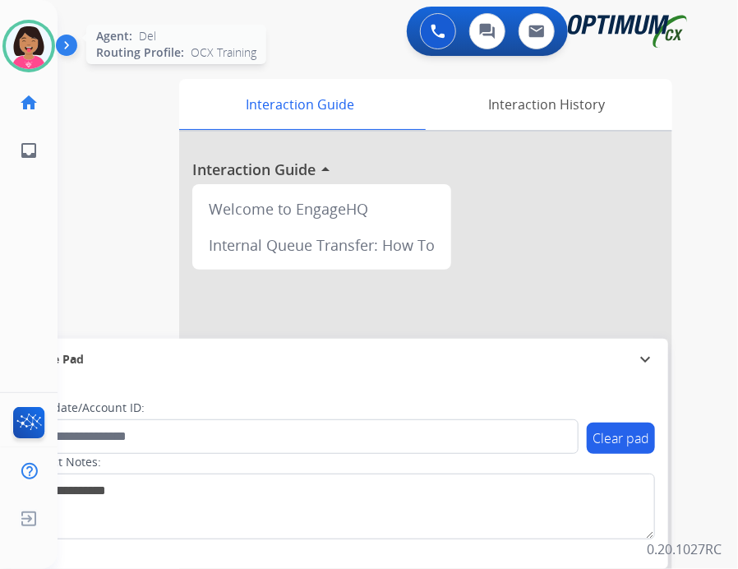
click at [38, 45] on img at bounding box center [29, 46] width 46 height 46
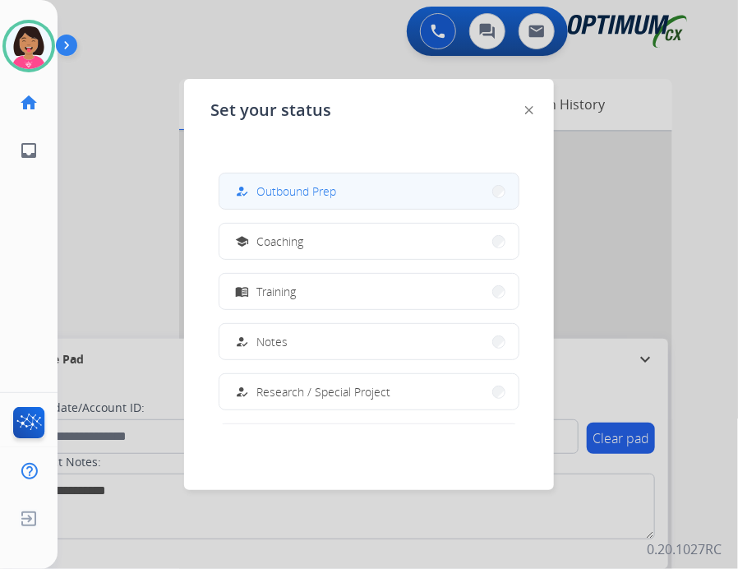
scroll to position [219, 0]
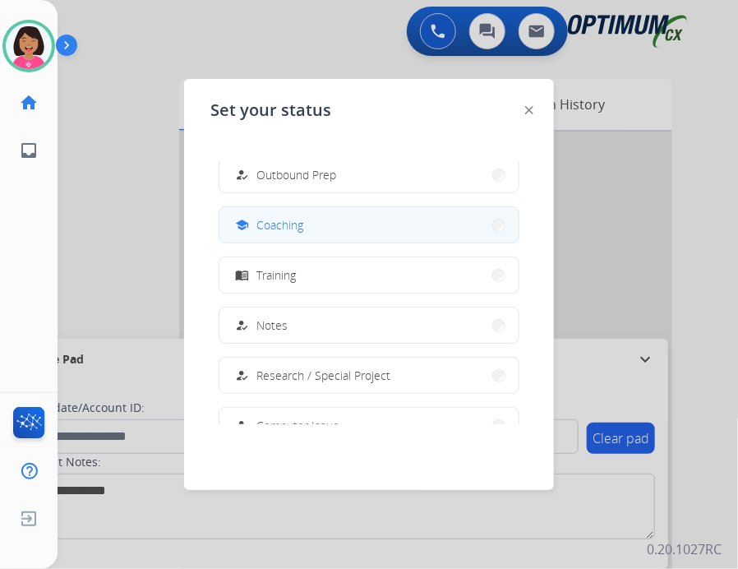
click at [348, 231] on button "school Coaching" at bounding box center [368, 224] width 299 height 35
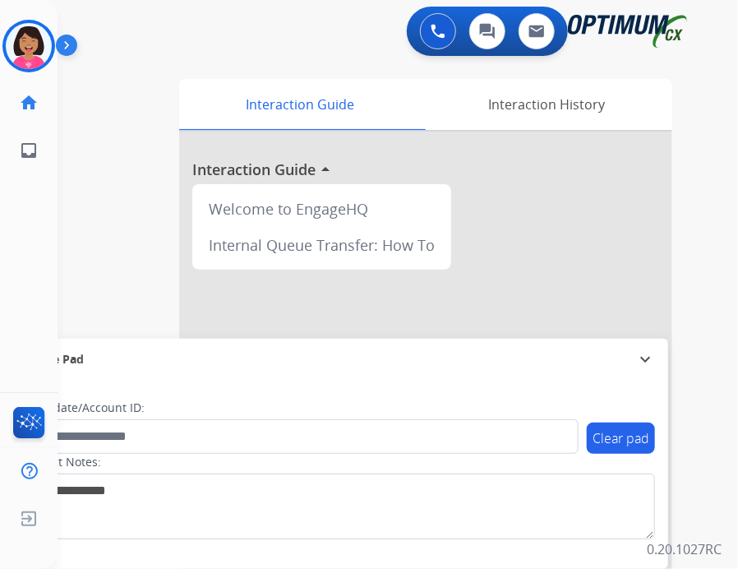
click at [14, 275] on div "Del Coaching Edit Avatar Agent: Del Routing Profile: OCX Training home Home Hom…" at bounding box center [29, 284] width 58 height 569
click at [20, 53] on img at bounding box center [29, 46] width 46 height 46
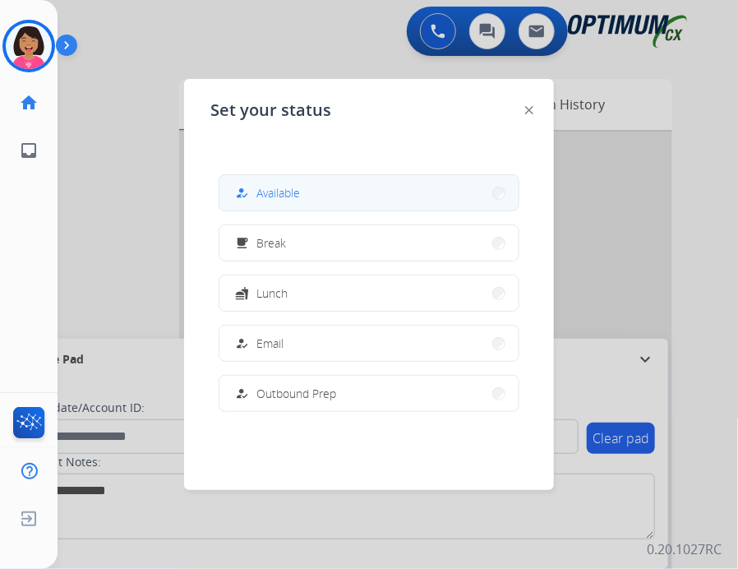
click at [274, 187] on span "Available" at bounding box center [278, 192] width 44 height 17
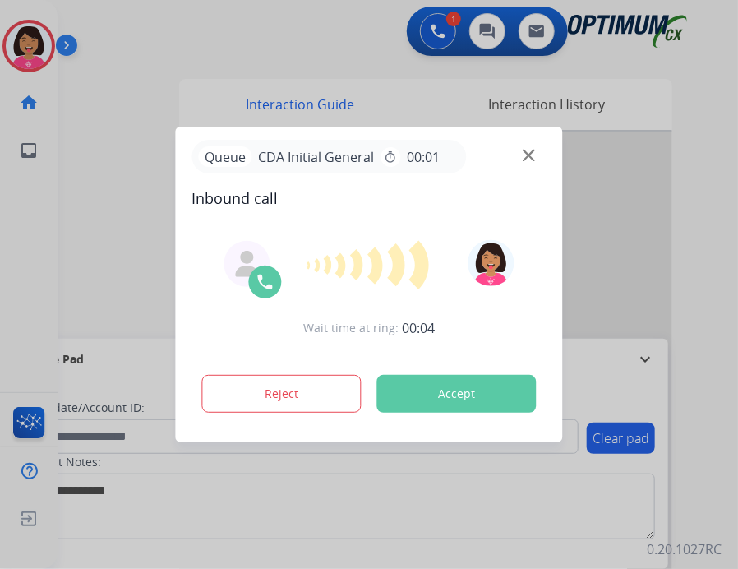
click at [39, 248] on div at bounding box center [369, 284] width 738 height 569
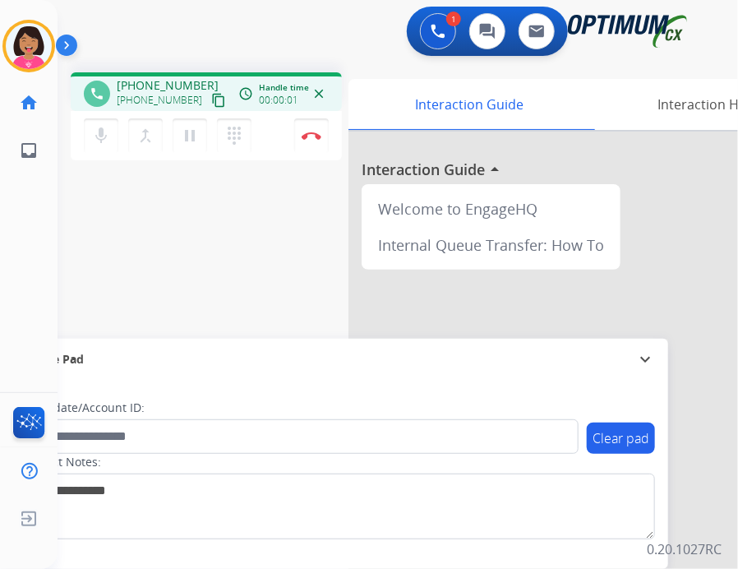
click at [211, 95] on mat-icon "content_copy" at bounding box center [218, 100] width 15 height 15
click at [26, 196] on div "Del Busy Edit Avatar Agent: [PERSON_NAME] Profile: OCX Training home Home Home …" at bounding box center [29, 284] width 58 height 569
click at [307, 136] on img at bounding box center [312, 135] width 20 height 8
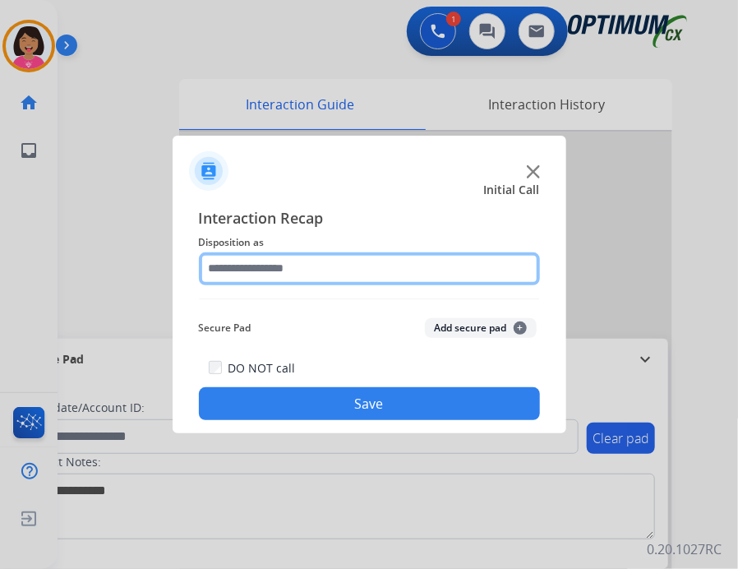
click at [359, 261] on input "text" at bounding box center [369, 268] width 341 height 33
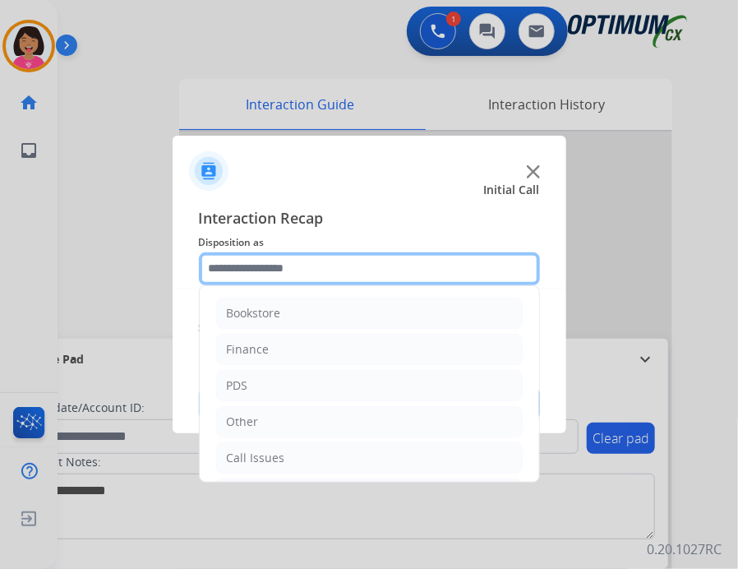
scroll to position [108, 0]
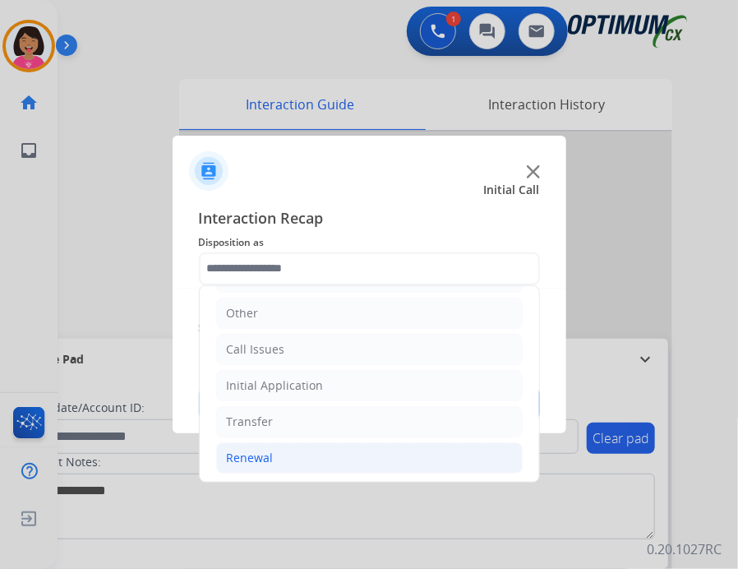
click at [299, 454] on li "Renewal" at bounding box center [369, 457] width 307 height 31
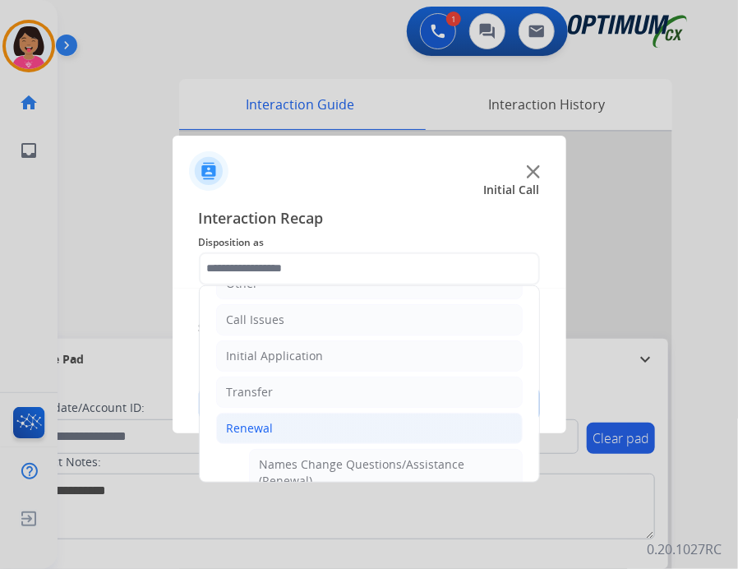
click at [300, 423] on li "Renewal" at bounding box center [369, 428] width 307 height 31
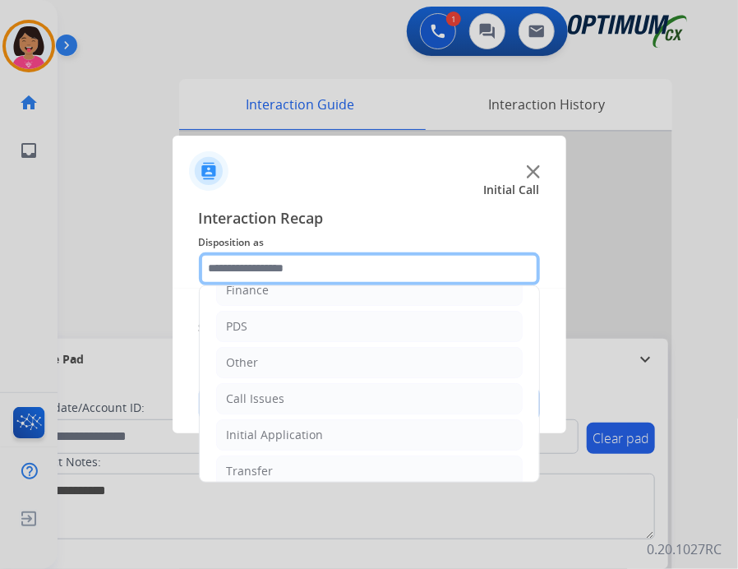
scroll to position [30, 0]
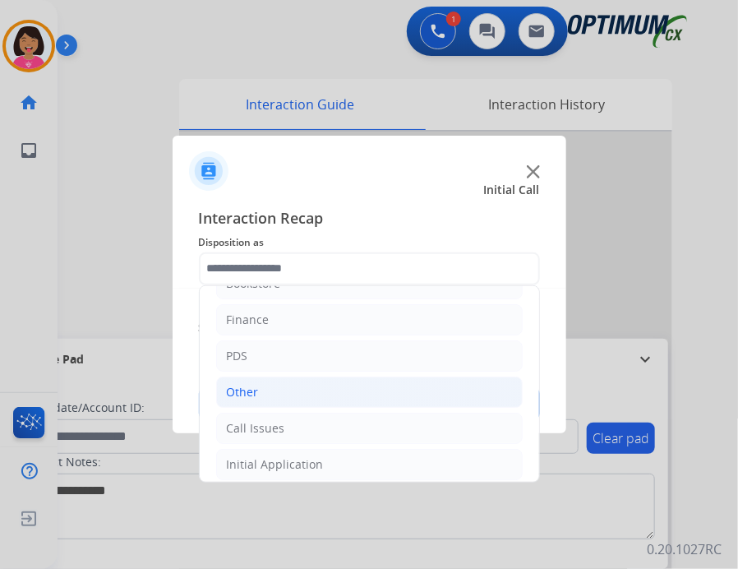
click at [287, 390] on li "Other" at bounding box center [369, 391] width 307 height 31
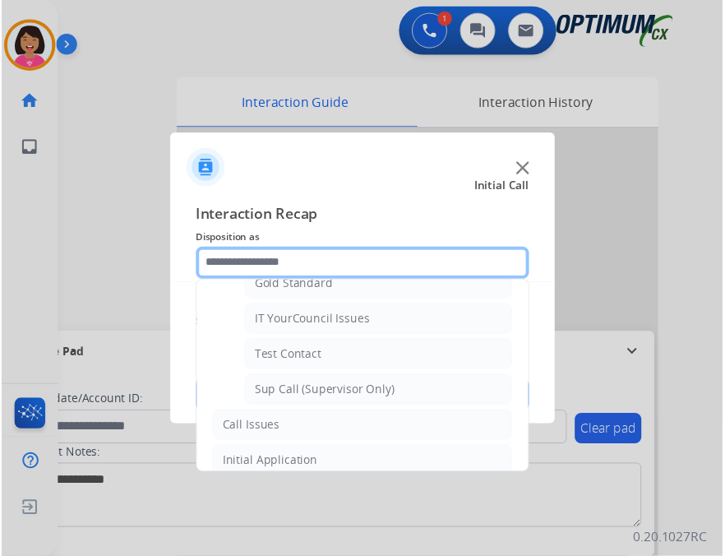
scroll to position [281, 0]
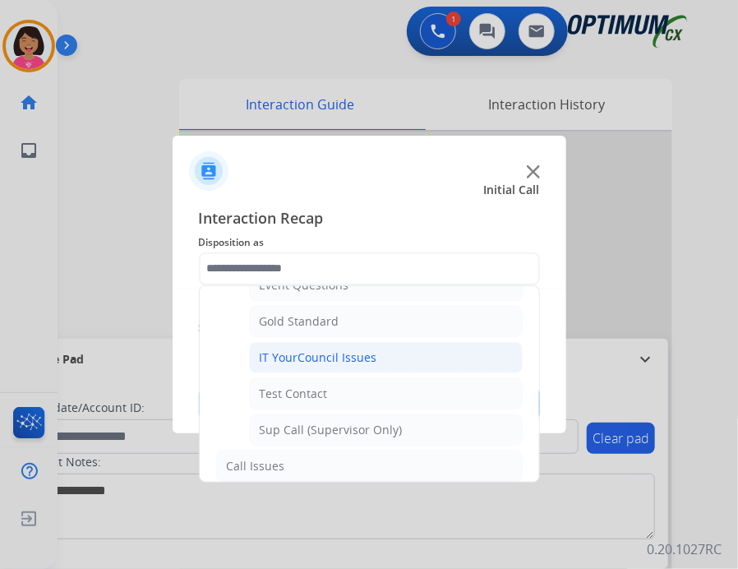
click at [293, 349] on div "IT YourCouncil Issues" at bounding box center [319, 357] width 118 height 16
type input "**********"
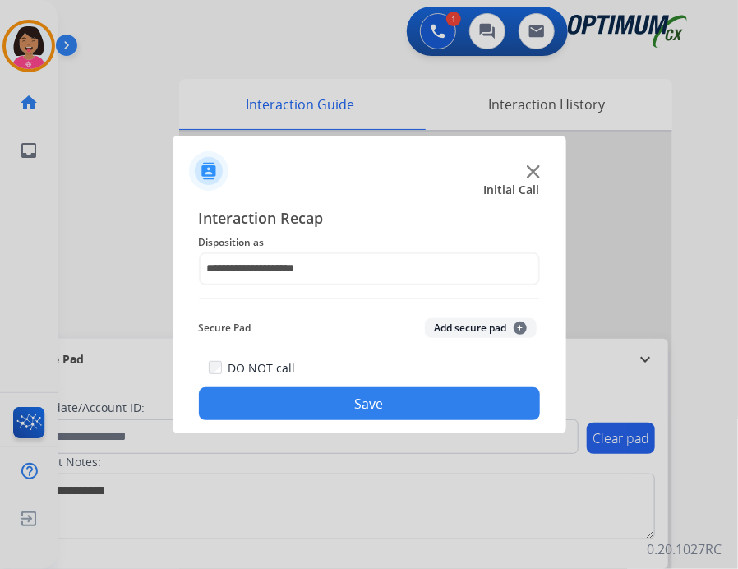
click at [294, 392] on button "Save" at bounding box center [369, 403] width 341 height 33
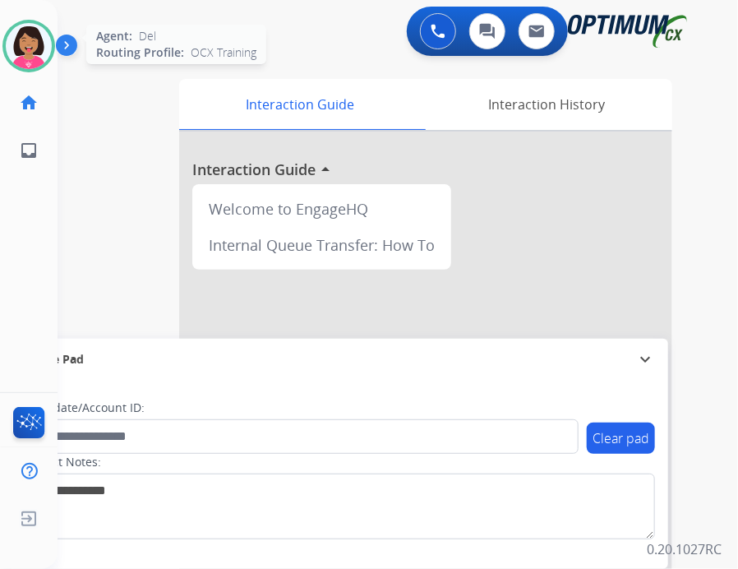
click at [36, 48] on img at bounding box center [29, 46] width 46 height 46
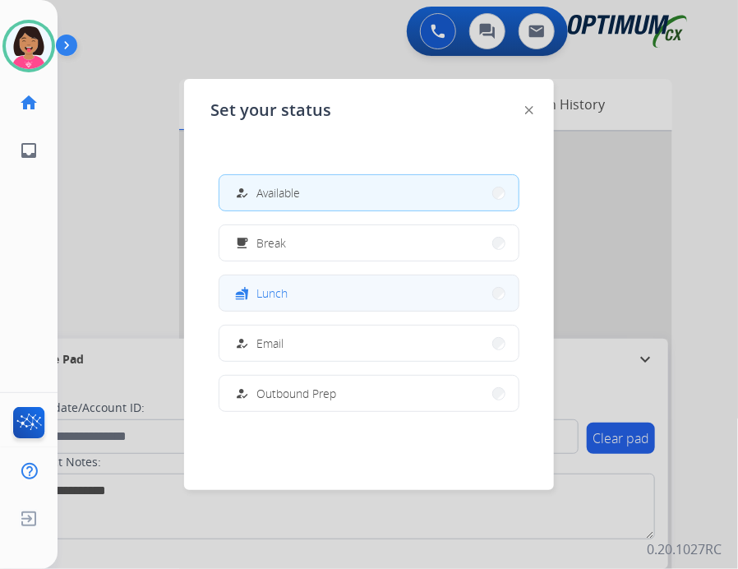
click at [324, 302] on button "fastfood Lunch" at bounding box center [368, 292] width 299 height 35
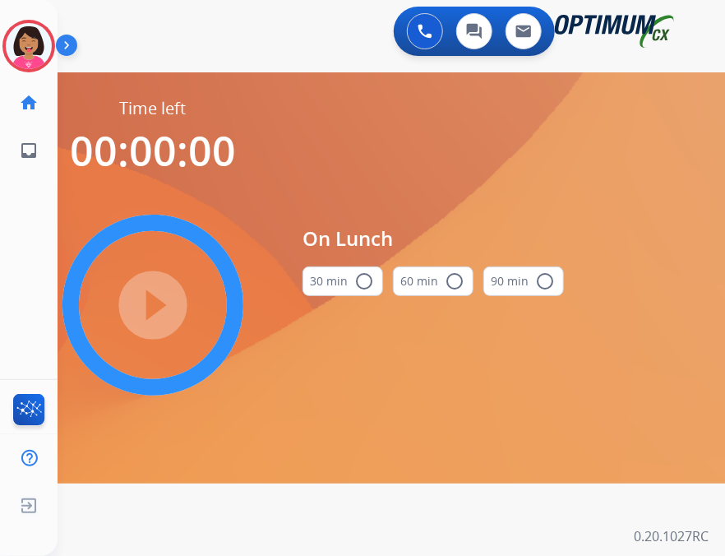
click at [365, 276] on mat-icon "radio_button_unchecked" at bounding box center [364, 281] width 20 height 20
click at [163, 295] on mat-icon "play_circle_filled" at bounding box center [153, 305] width 20 height 20
